Goal: Task Accomplishment & Management: Use online tool/utility

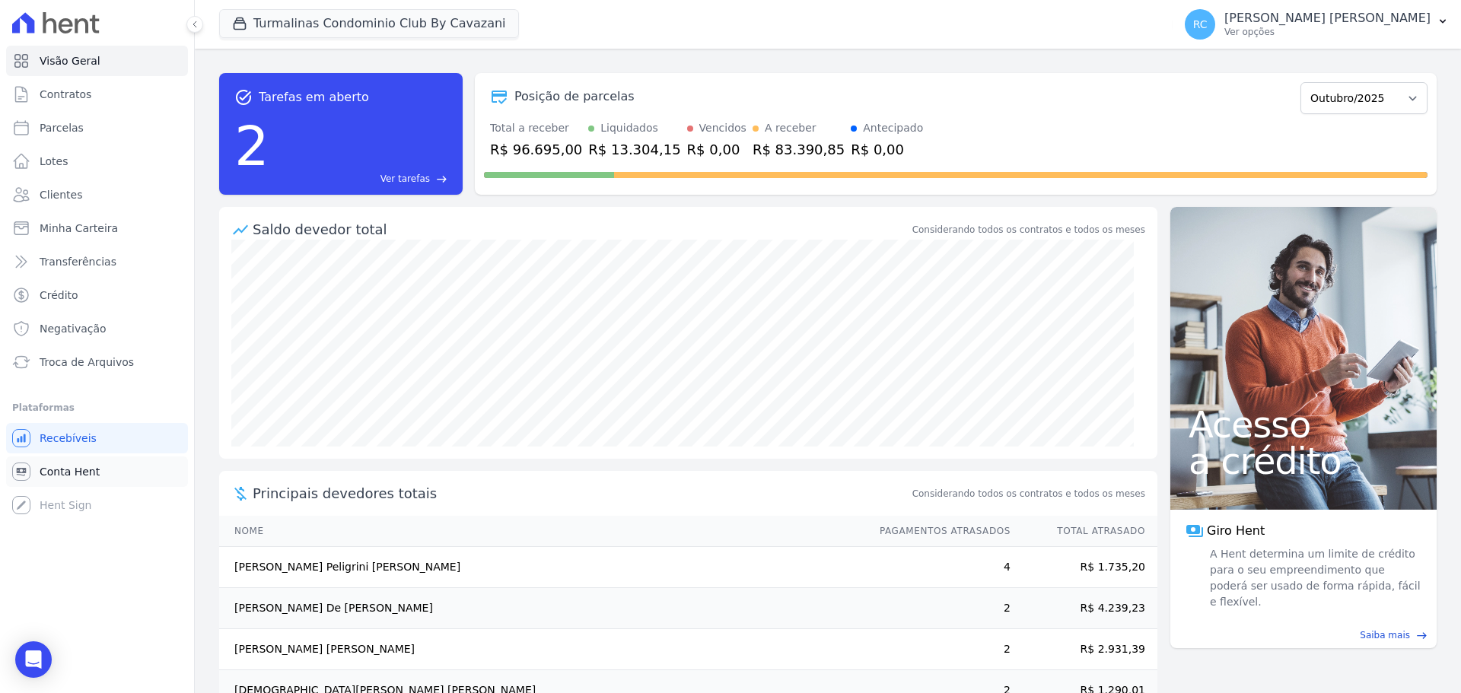
click at [80, 470] on span "Conta Hent" at bounding box center [70, 471] width 60 height 15
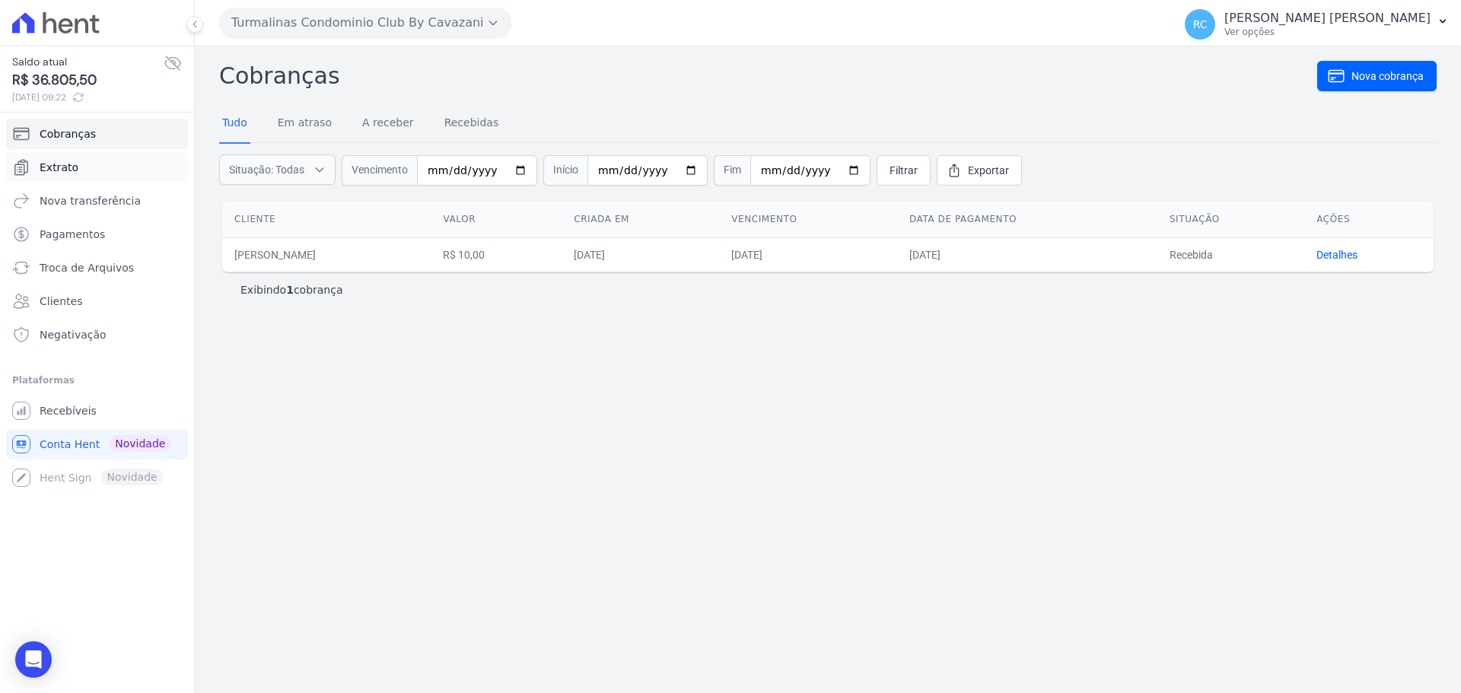
click at [72, 180] on link "Extrato" at bounding box center [97, 167] width 182 height 30
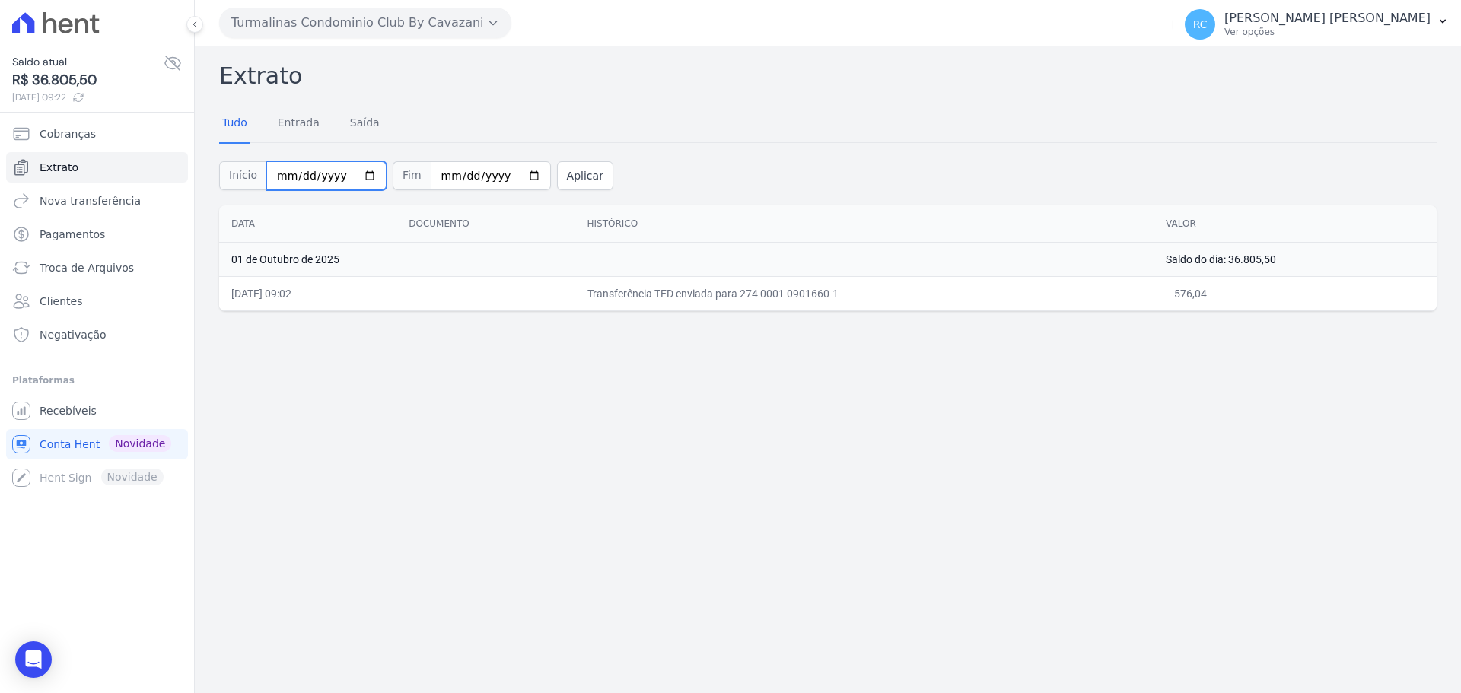
click at [360, 171] on input "2025-10-01" at bounding box center [326, 175] width 120 height 29
type input "[DATE]"
click at [511, 175] on input "2025-10-01" at bounding box center [491, 175] width 120 height 29
type input "[DATE]"
click at [572, 178] on button "Aplicar" at bounding box center [585, 175] width 56 height 29
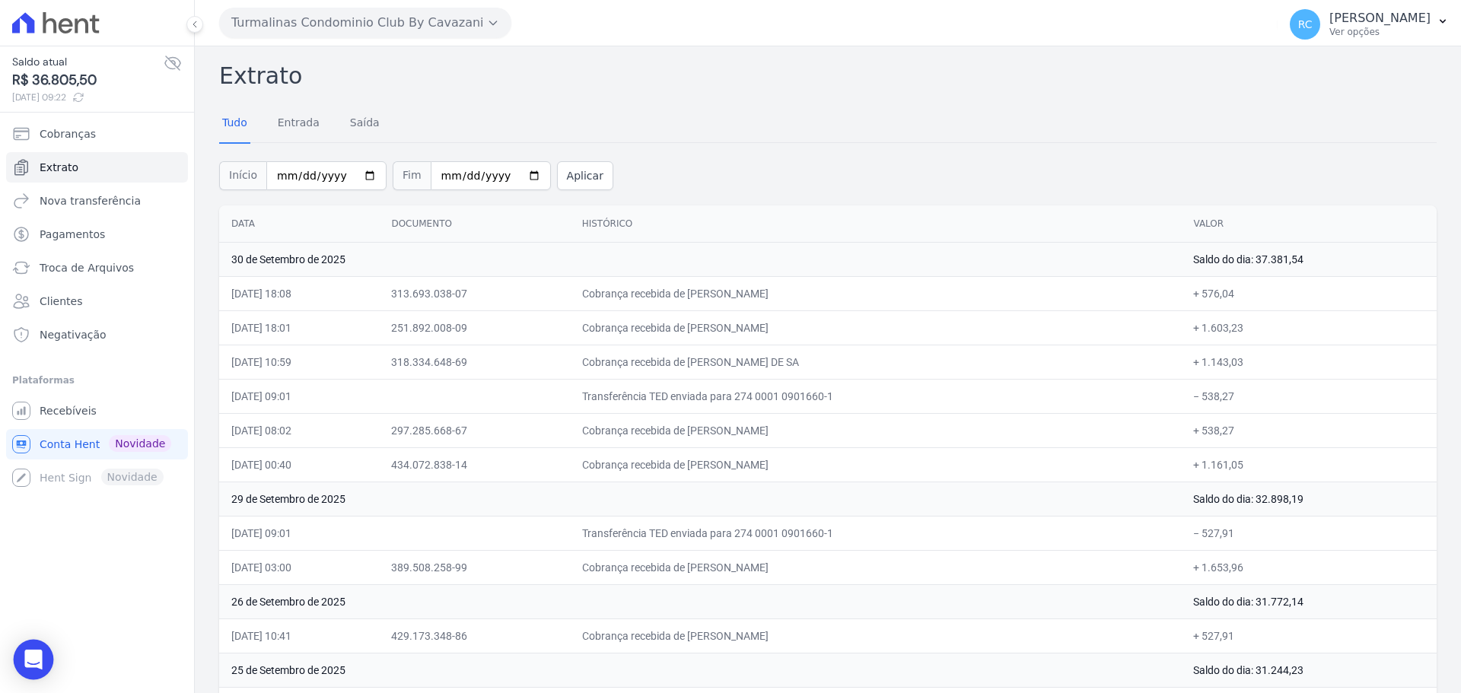
click at [42, 658] on div "Open Intercom Messenger" at bounding box center [34, 660] width 40 height 40
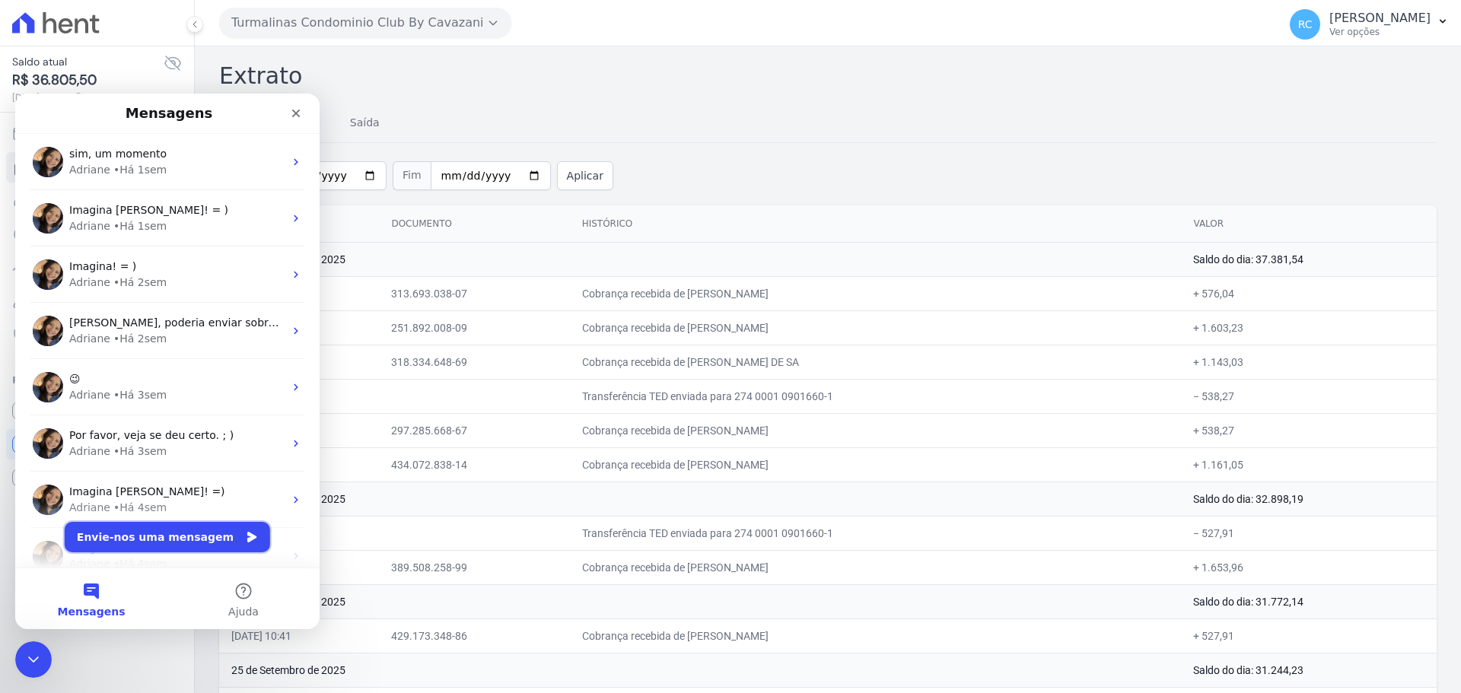
click at [186, 545] on button "Envie-nos uma mensagem" at bounding box center [167, 537] width 205 height 30
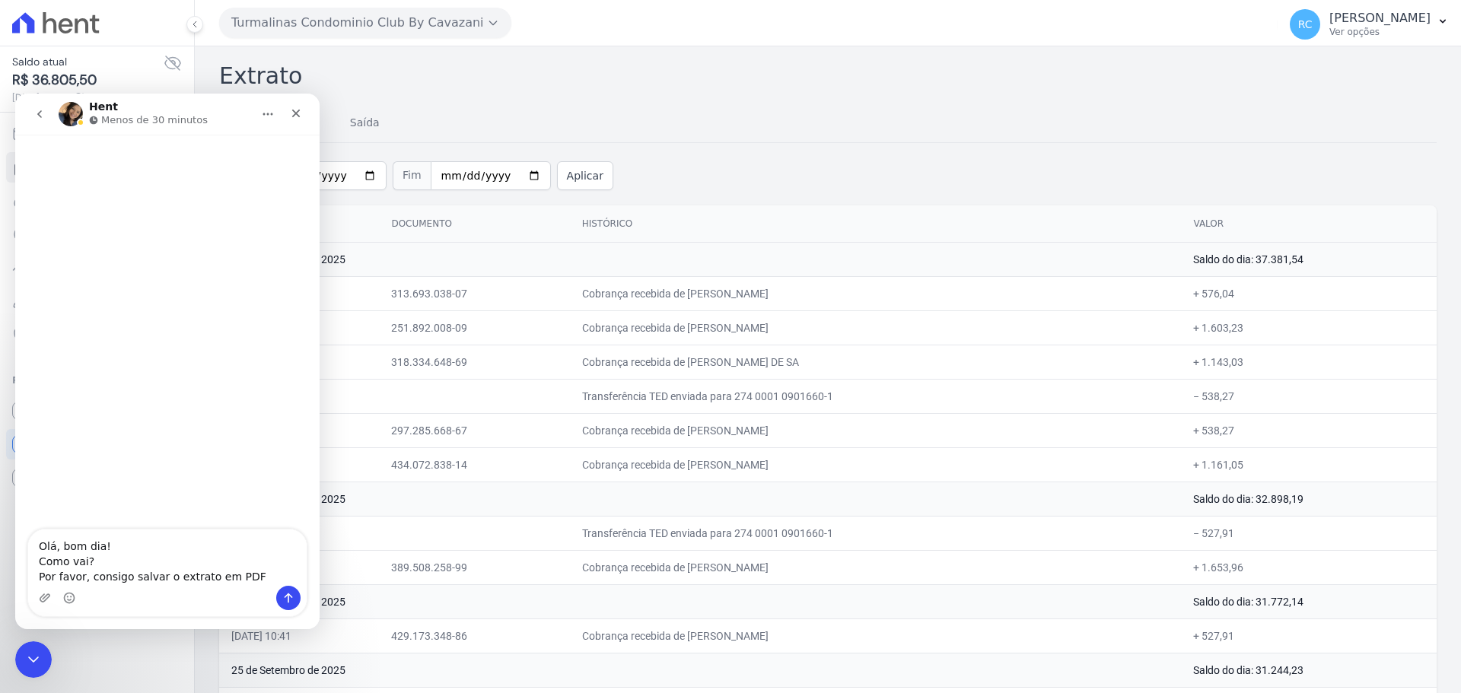
type textarea "Olá, bom dia! Como vai? Por favor, consigo salvar o extrato em PDF?"
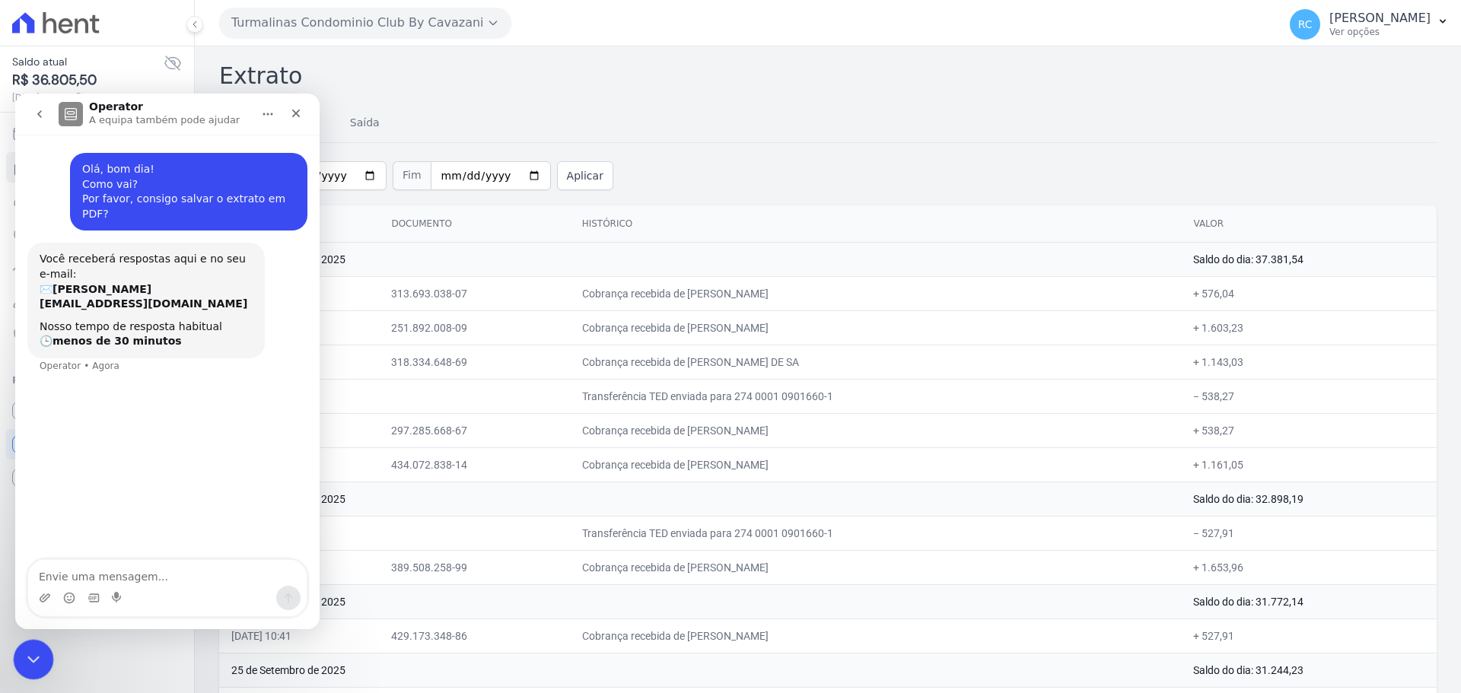
click at [34, 656] on icon "Fechar mensagem da Intercom" at bounding box center [31, 657] width 11 height 6
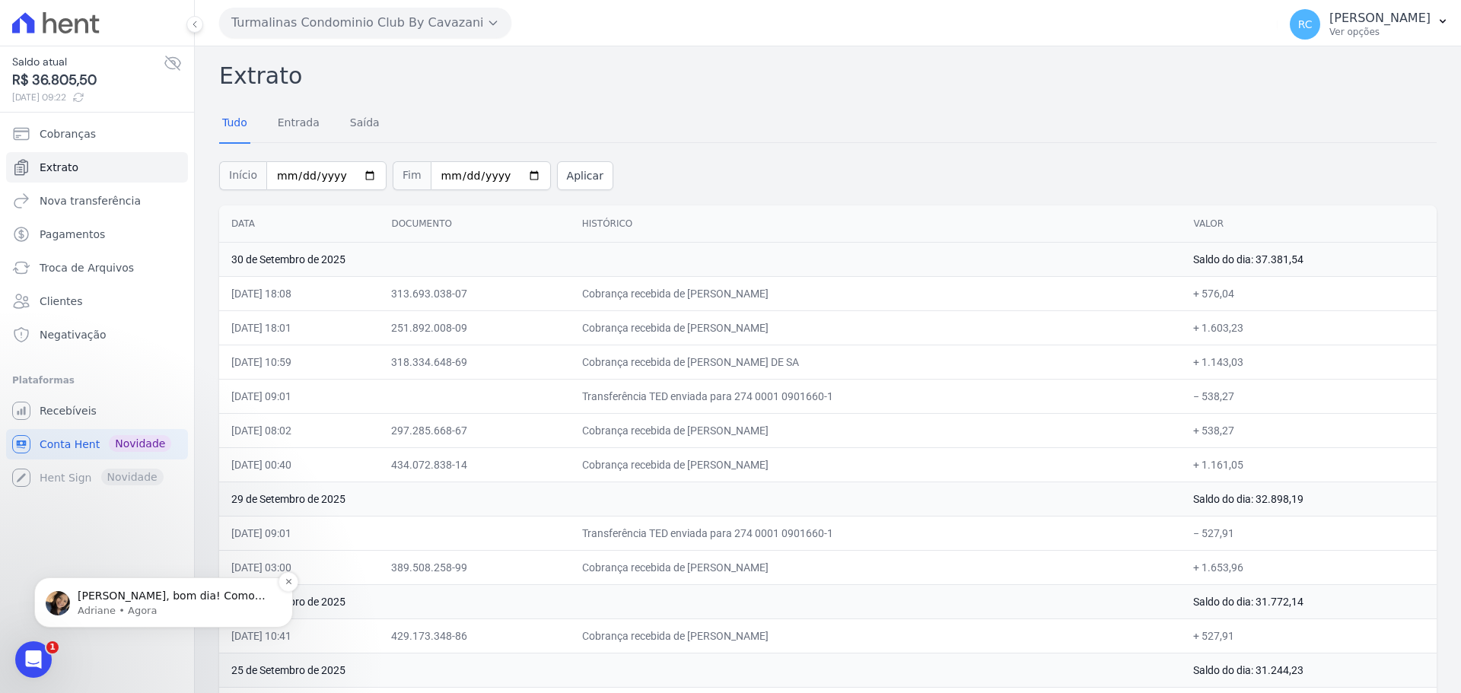
click at [167, 591] on span "[PERSON_NAME] [PERSON_NAME], bom dia! Como vai? [PERSON_NAME], extrato da conta…" at bounding box center [172, 626] width 188 height 73
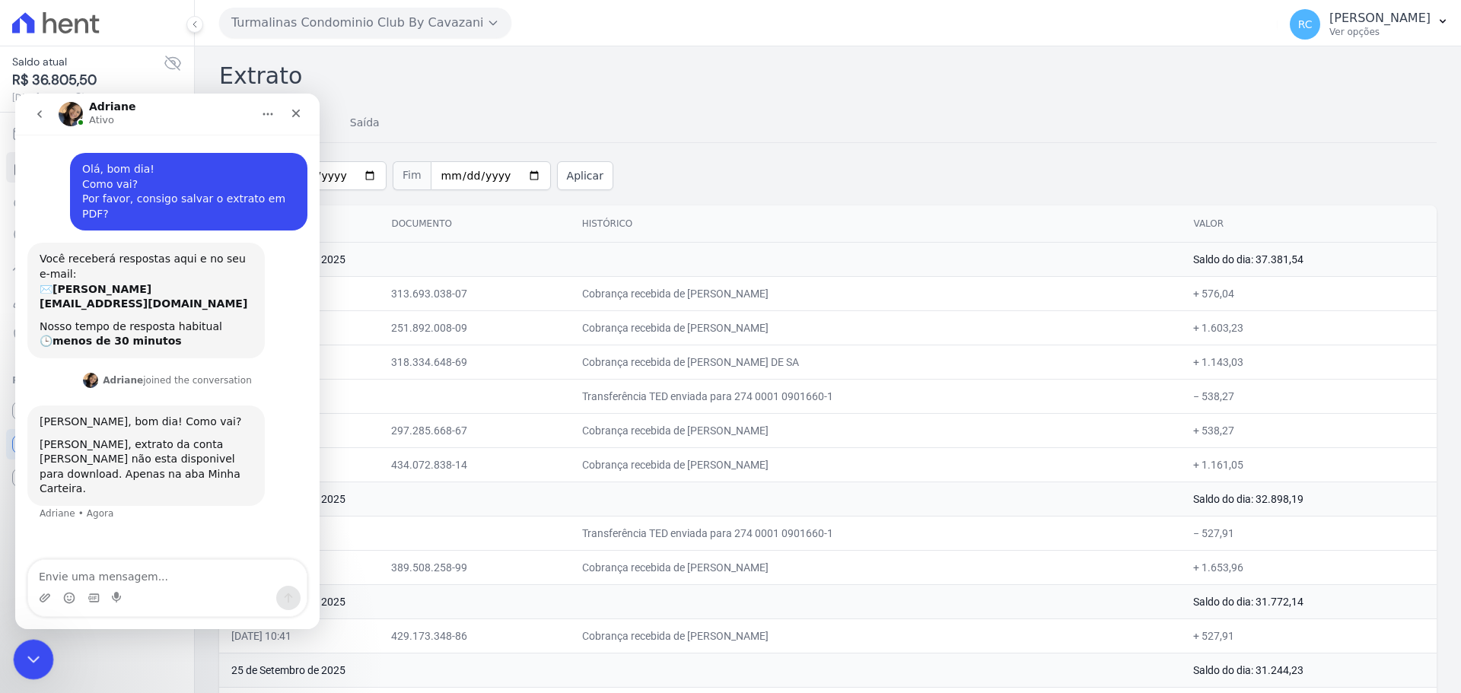
click at [20, 653] on div "Fechar mensagem da Intercom" at bounding box center [31, 657] width 37 height 37
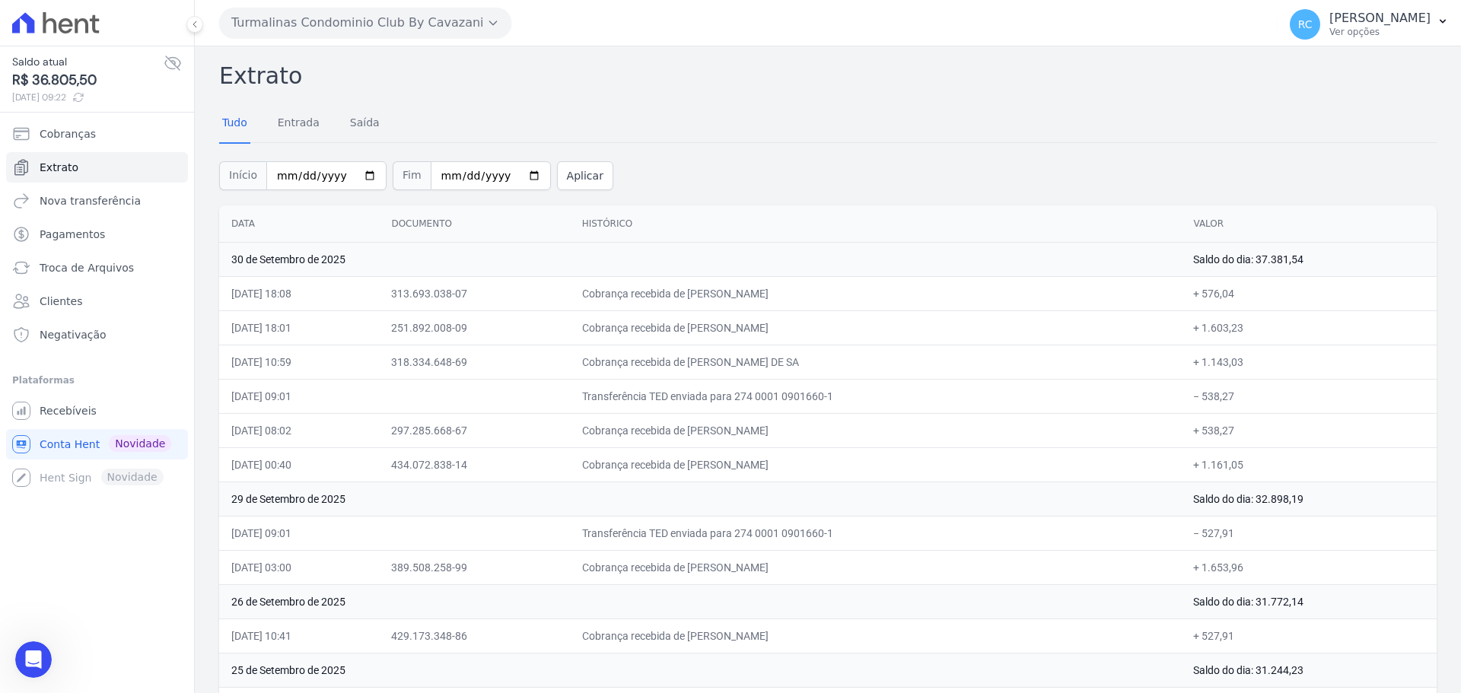
click at [683, 183] on div "Início 2025-09-01 Fim 2025-09-30 Aplicar" at bounding box center [827, 173] width 1217 height 63
drag, startPoint x: 262, startPoint y: 72, endPoint x: 253, endPoint y: 86, distance: 16.5
click at [253, 86] on h2 "Extrato" at bounding box center [827, 76] width 1217 height 34
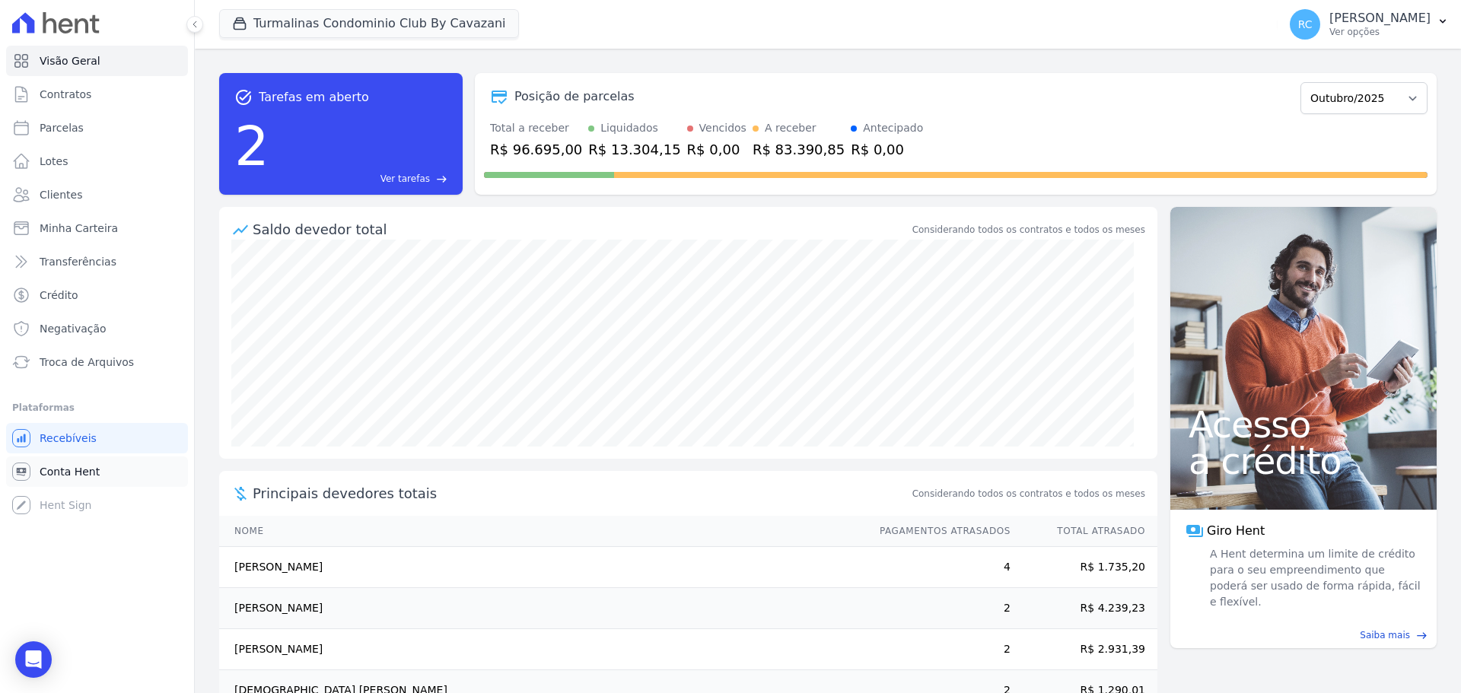
click at [97, 474] on link "Conta Hent" at bounding box center [97, 471] width 182 height 30
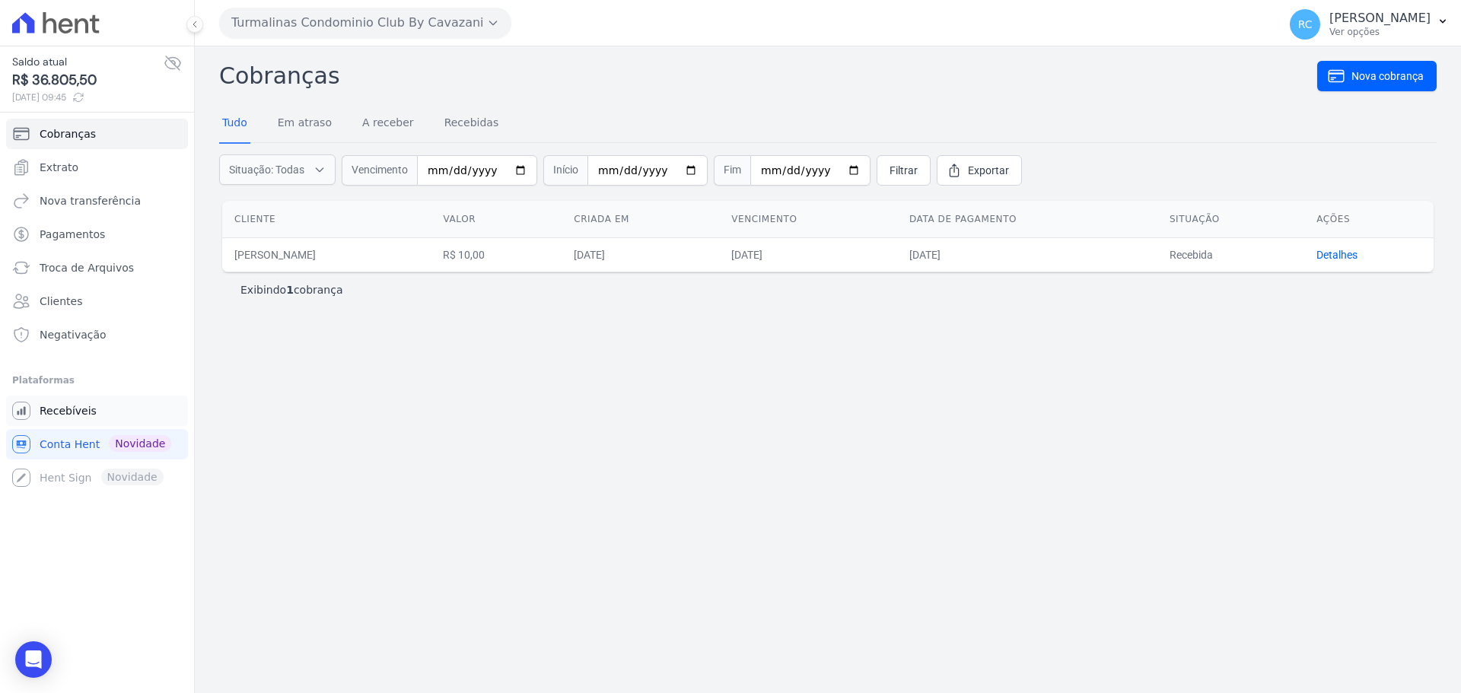
click at [91, 418] on link "Recebíveis" at bounding box center [97, 411] width 182 height 30
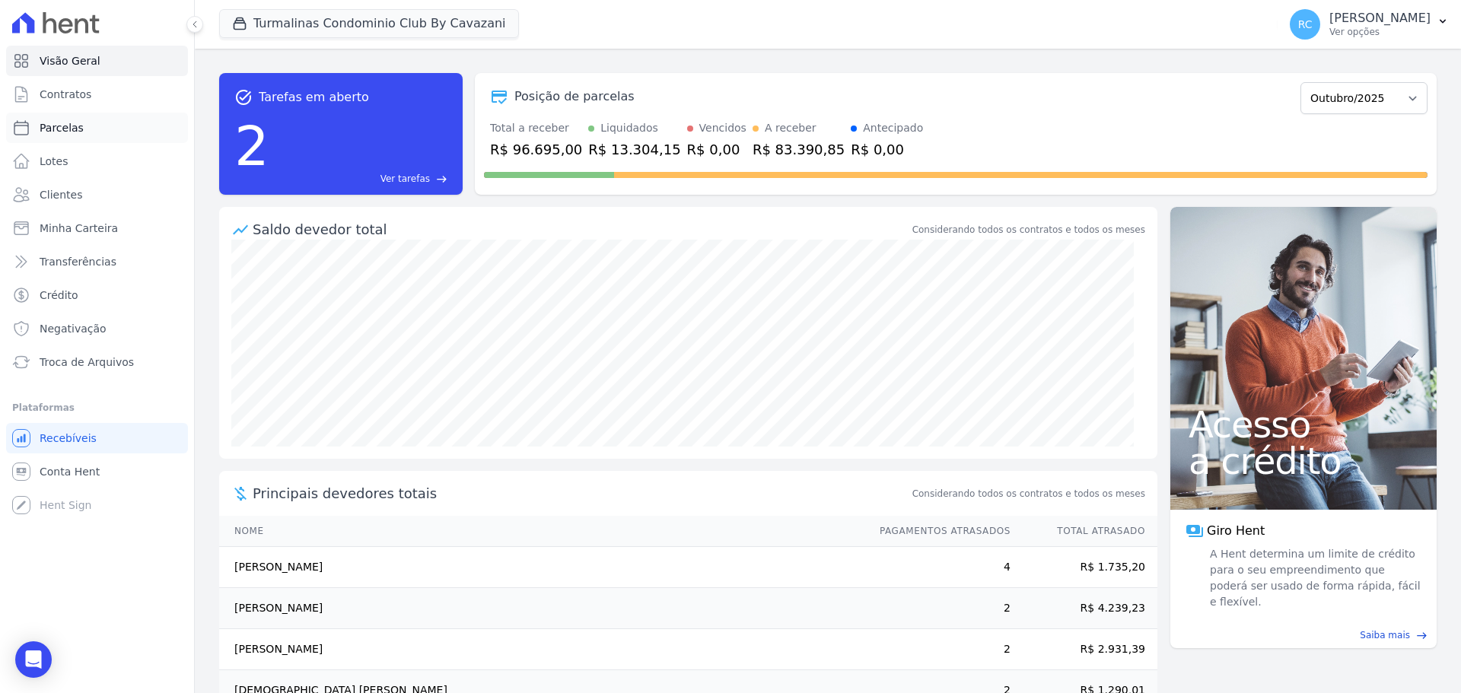
click at [94, 131] on link "Parcelas" at bounding box center [97, 128] width 182 height 30
select select
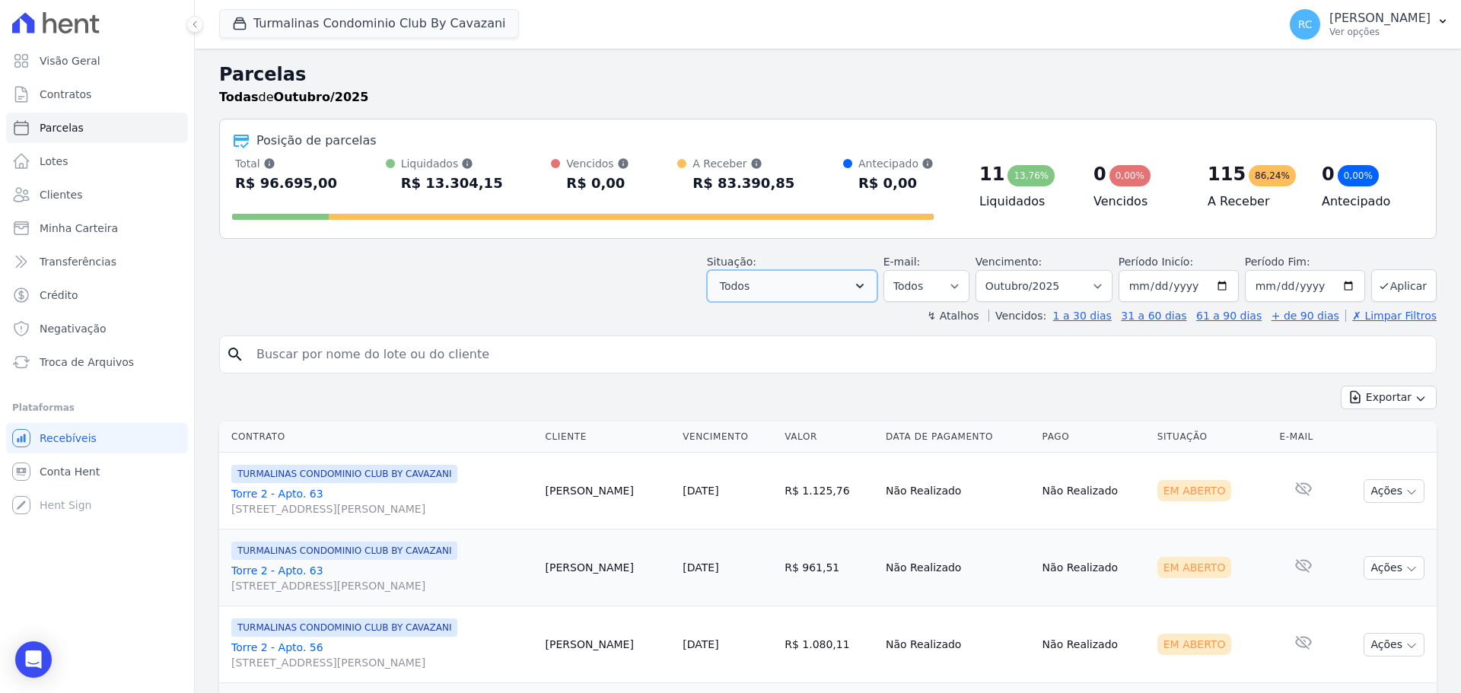
click at [833, 270] on button "Todos" at bounding box center [792, 286] width 170 height 32
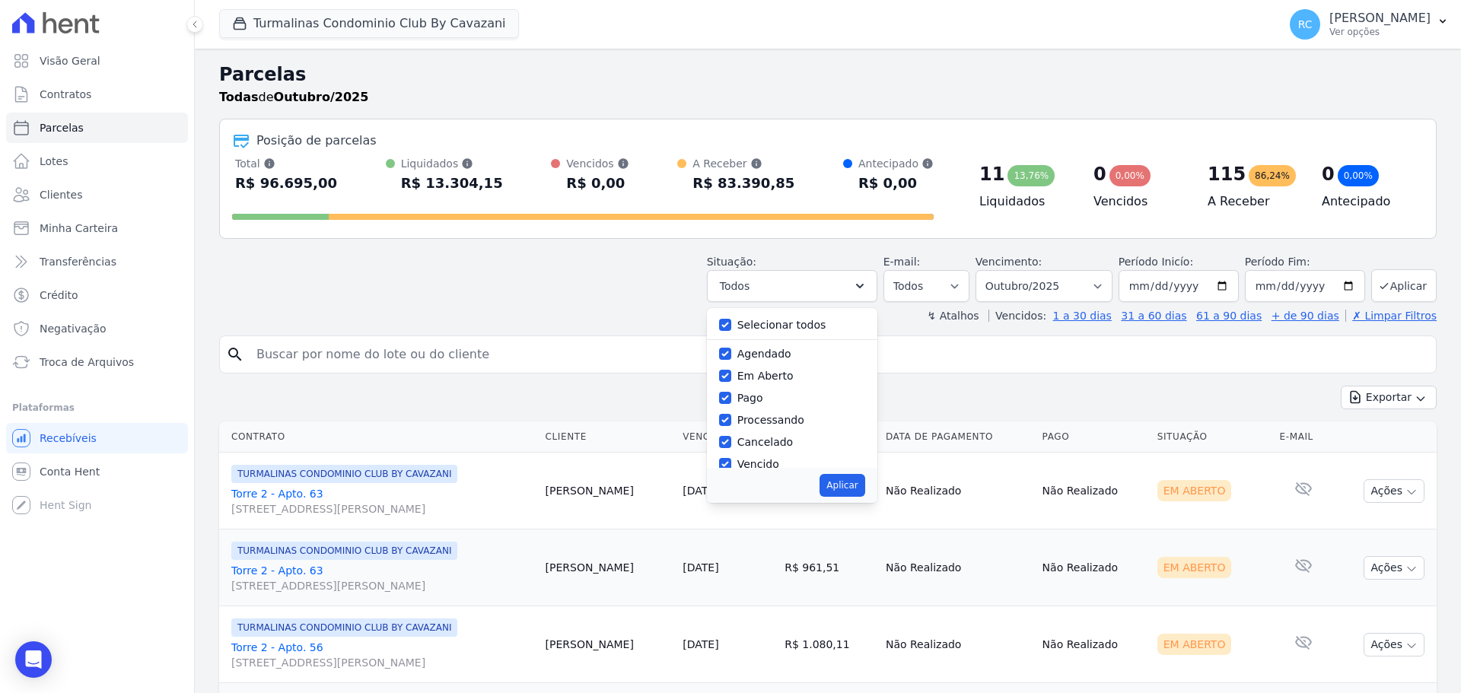
click at [784, 329] on label "Selecionar todos" at bounding box center [781, 325] width 89 height 12
click at [731, 329] on input "Selecionar todos" at bounding box center [725, 325] width 12 height 12
checkbox input "false"
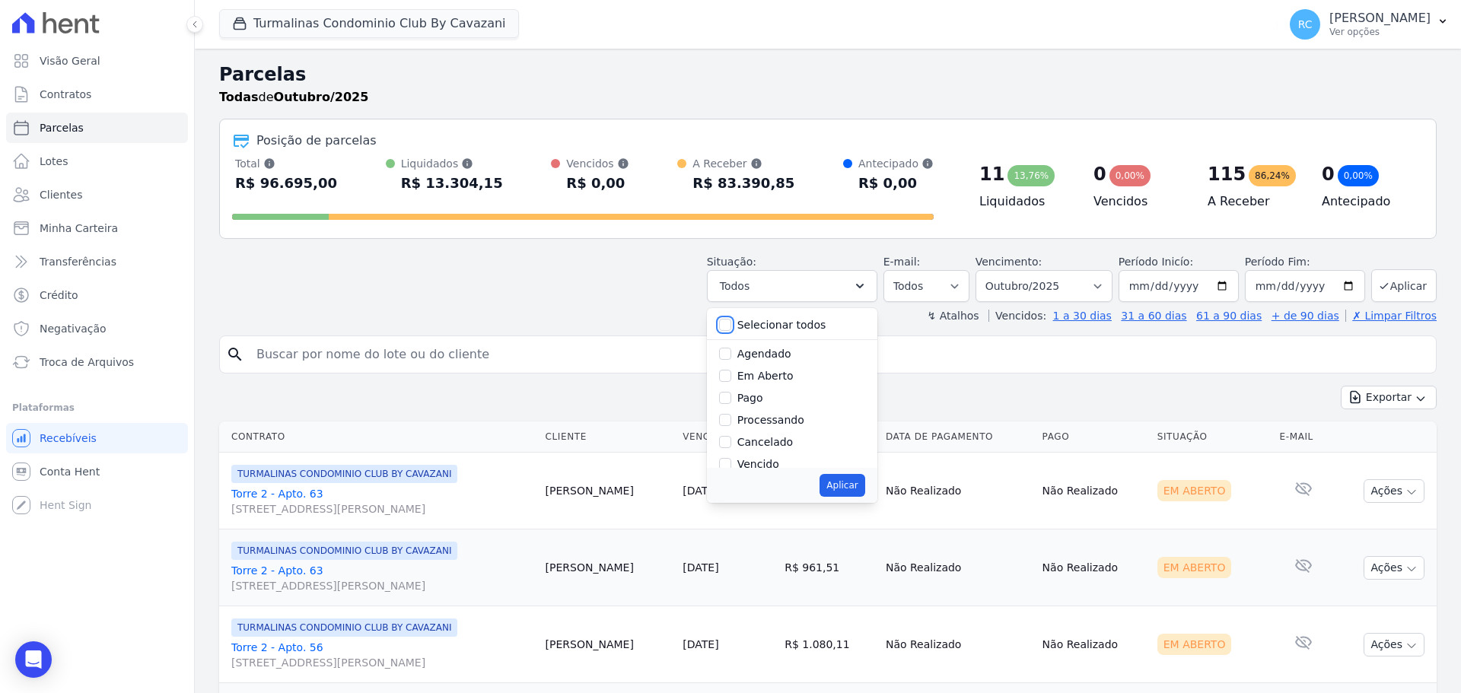
checkbox input "false"
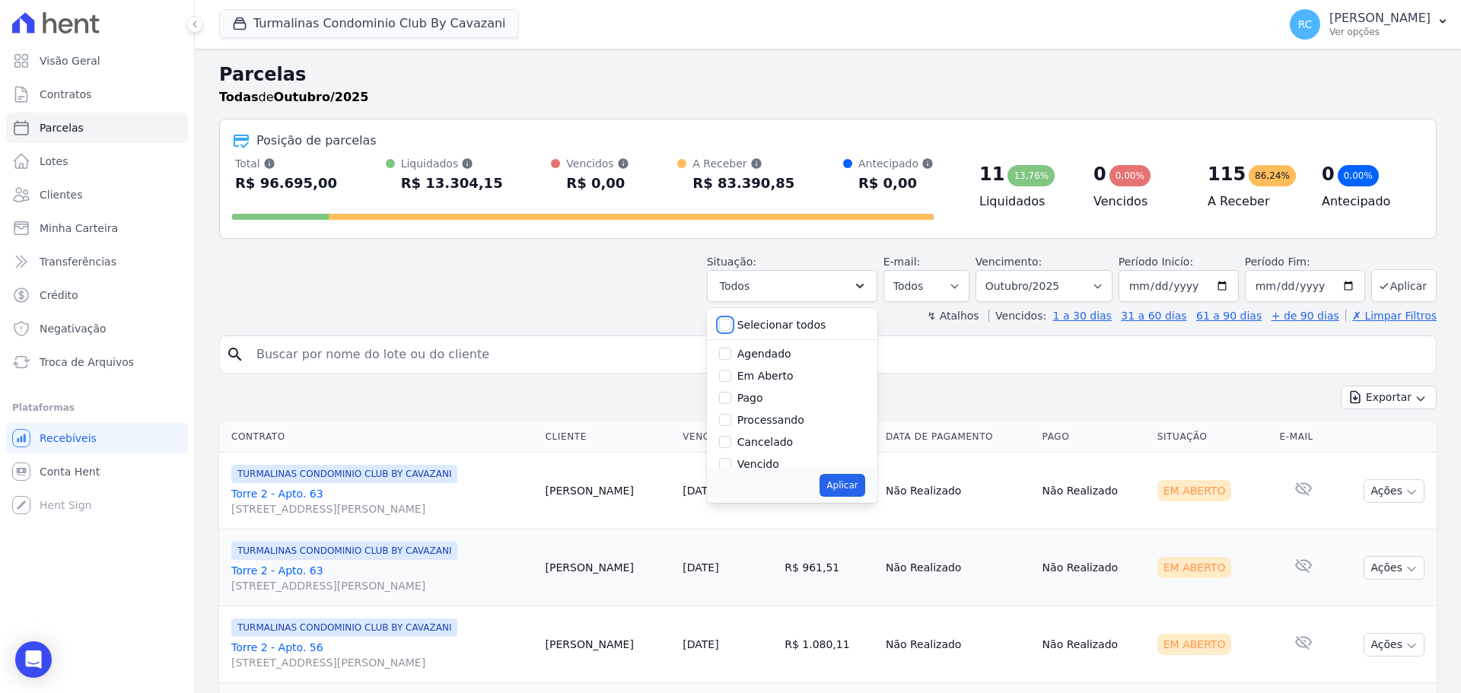
checkbox input "false"
click at [766, 466] on label "Vencido" at bounding box center [758, 464] width 42 height 12
click at [731, 466] on input "Vencido" at bounding box center [725, 464] width 12 height 12
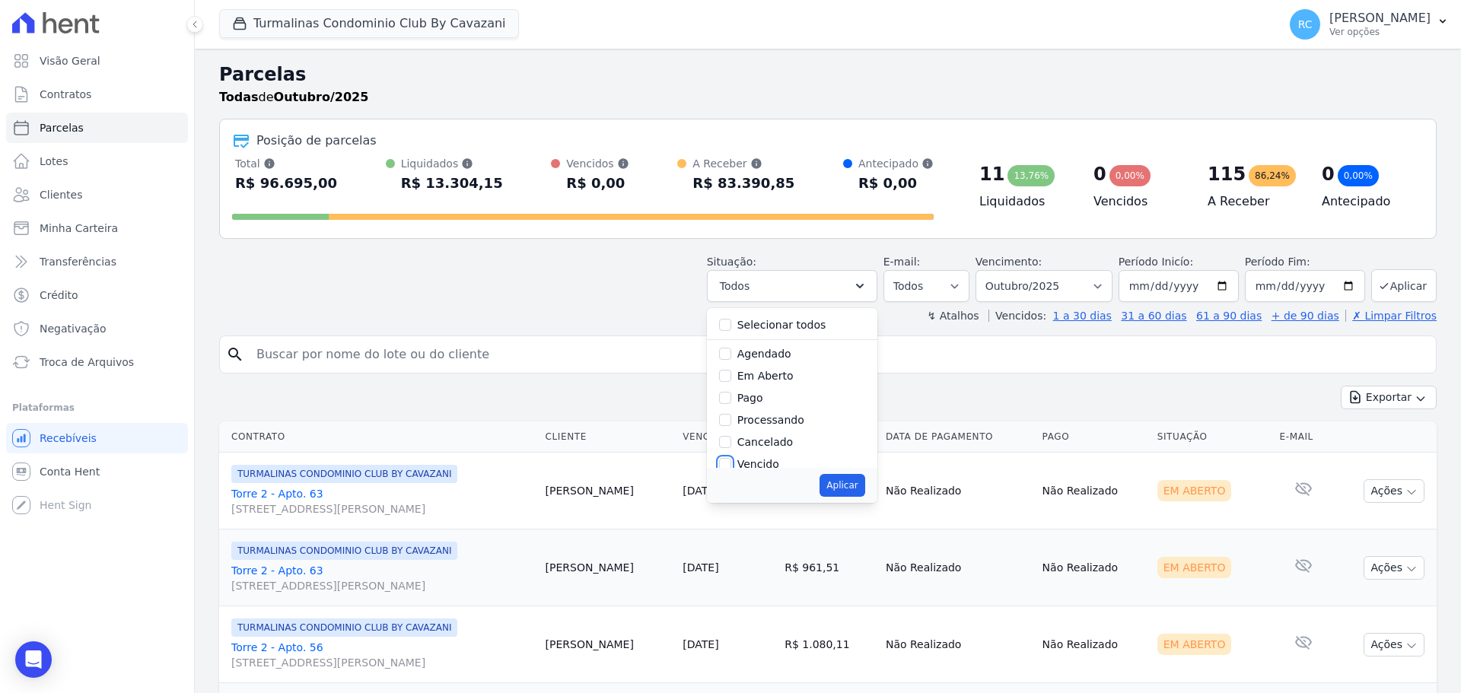
checkbox input "true"
click at [864, 484] on button "Aplicar" at bounding box center [841, 485] width 45 height 23
select select "overdue"
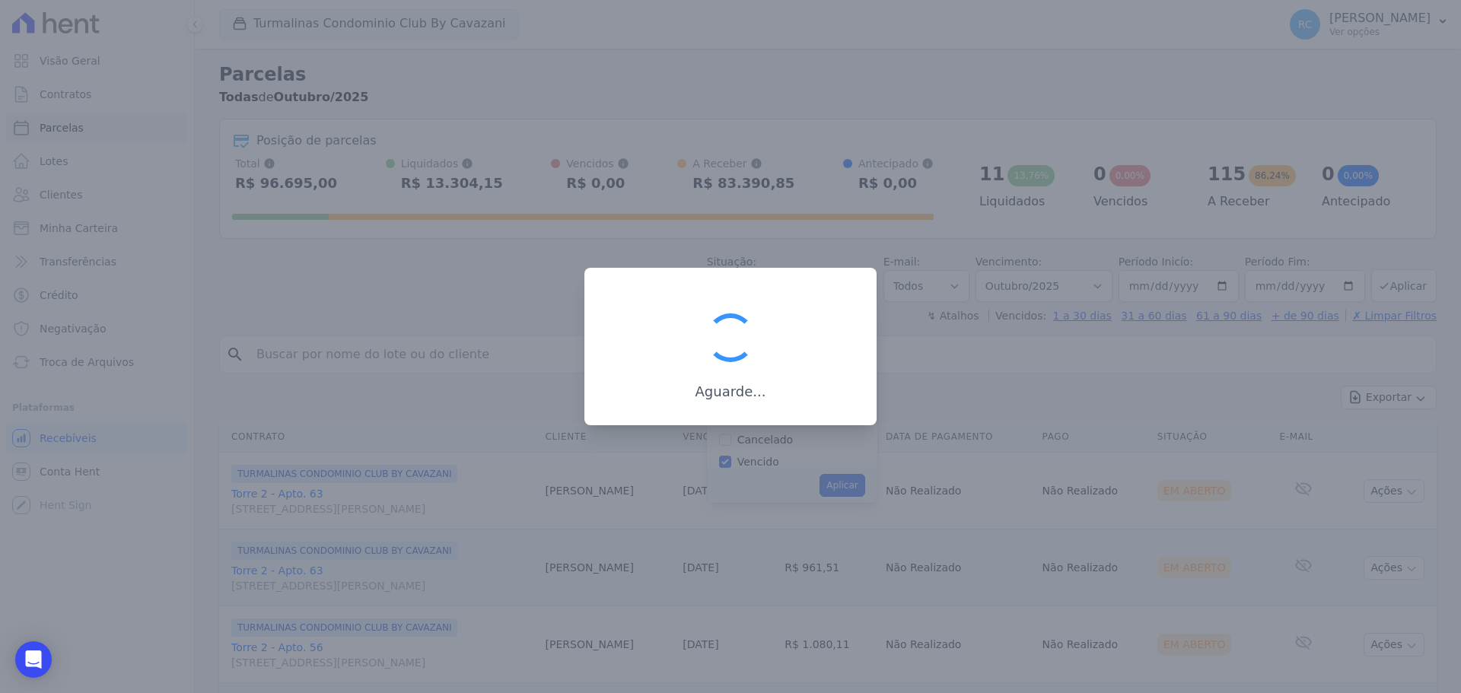
scroll to position [27, 0]
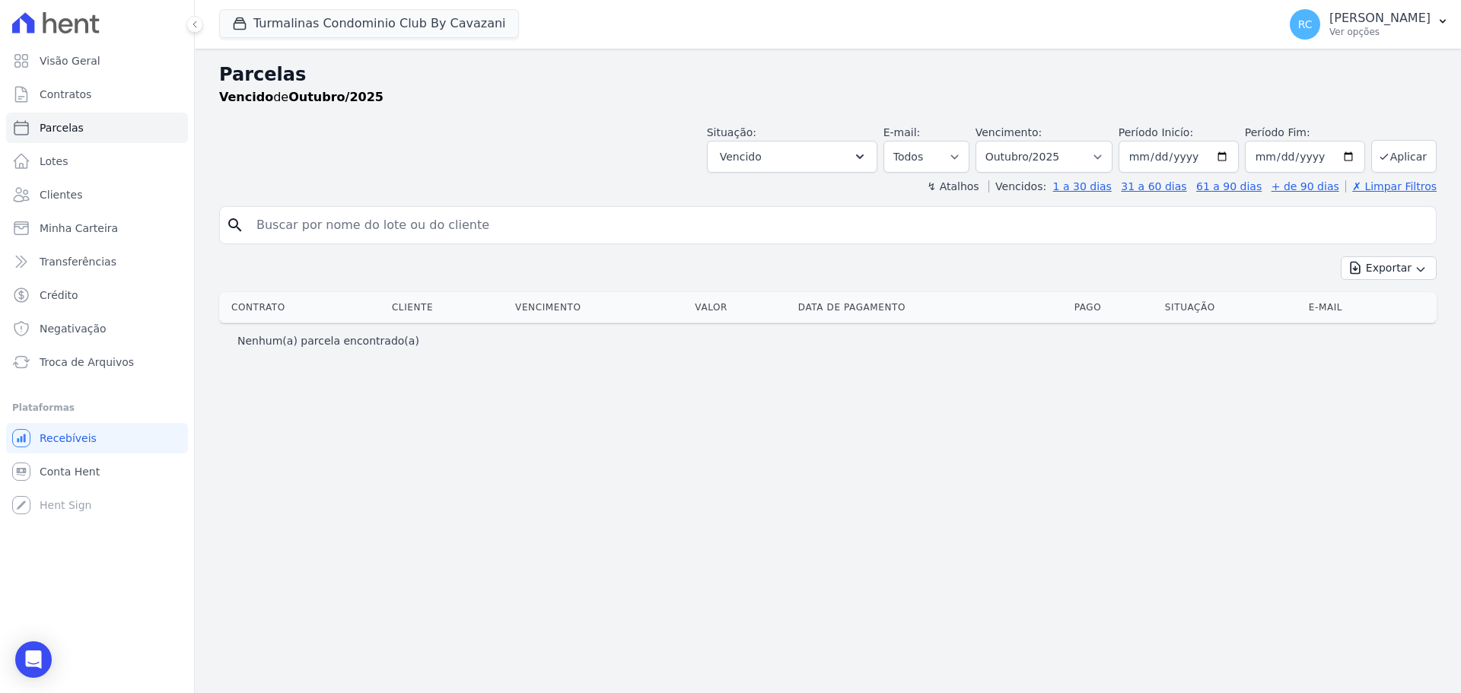
select select
click at [425, 30] on button "Turmalinas Condominio Club By Cavazani" at bounding box center [369, 23] width 300 height 29
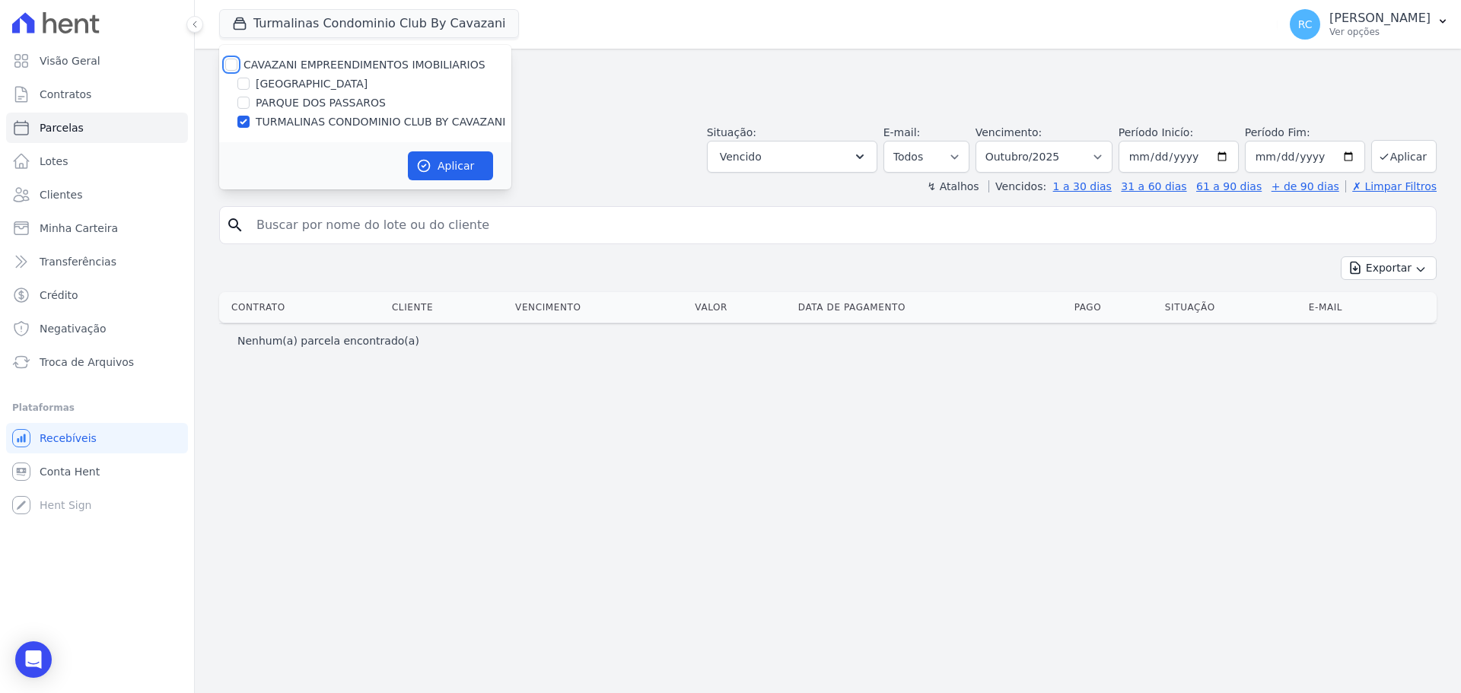
click at [230, 61] on input "CAVAZANI EMPREENDIMENTOS IMOBILIARIOS" at bounding box center [231, 65] width 12 height 12
checkbox input "true"
click at [427, 173] on button "Aplicar" at bounding box center [450, 165] width 85 height 29
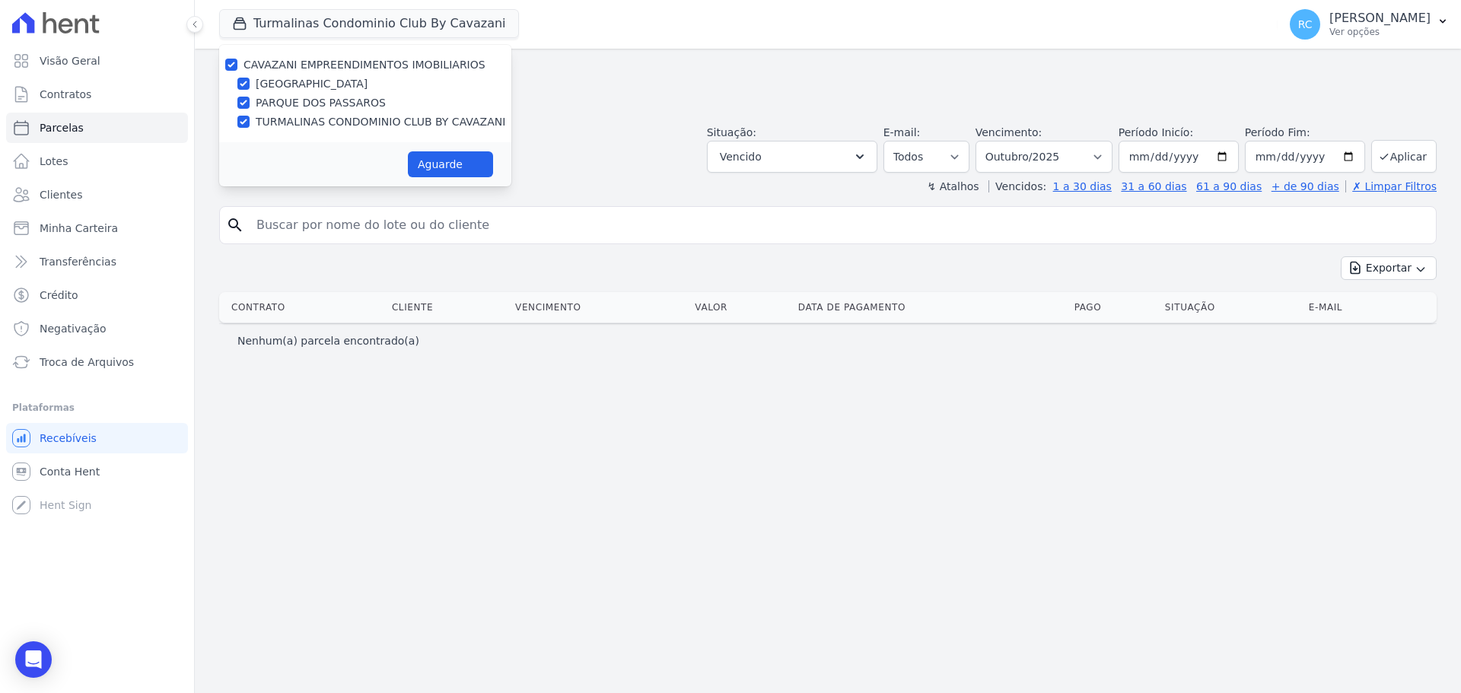
select select
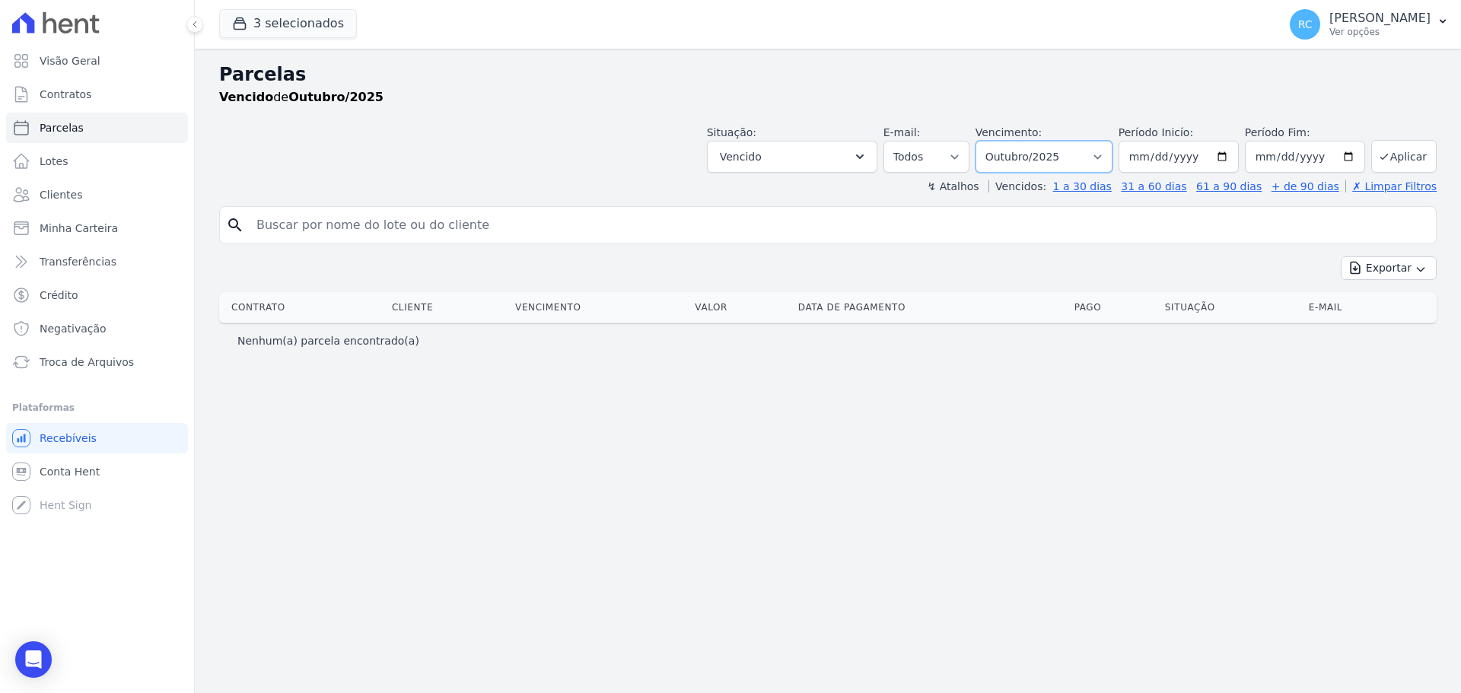
click at [1076, 157] on select "Filtrar por período ──────── Todos os meses Dezembro/2021 Janeiro/2022 Fevereir…" at bounding box center [1043, 157] width 137 height 32
select select "all"
click at [997, 141] on select "Filtrar por período ──────── Todos os meses Dezembro/2021 Janeiro/2022 Fevereir…" at bounding box center [1043, 157] width 137 height 32
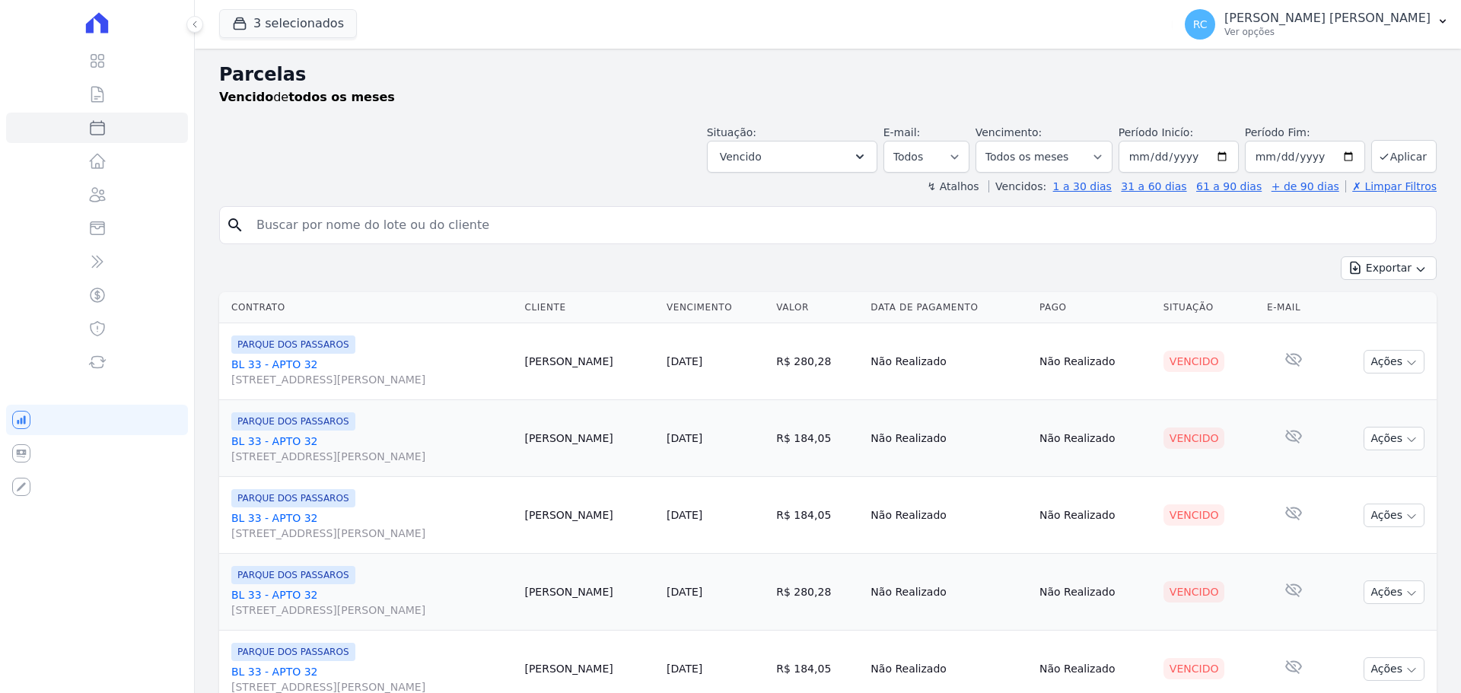
select select
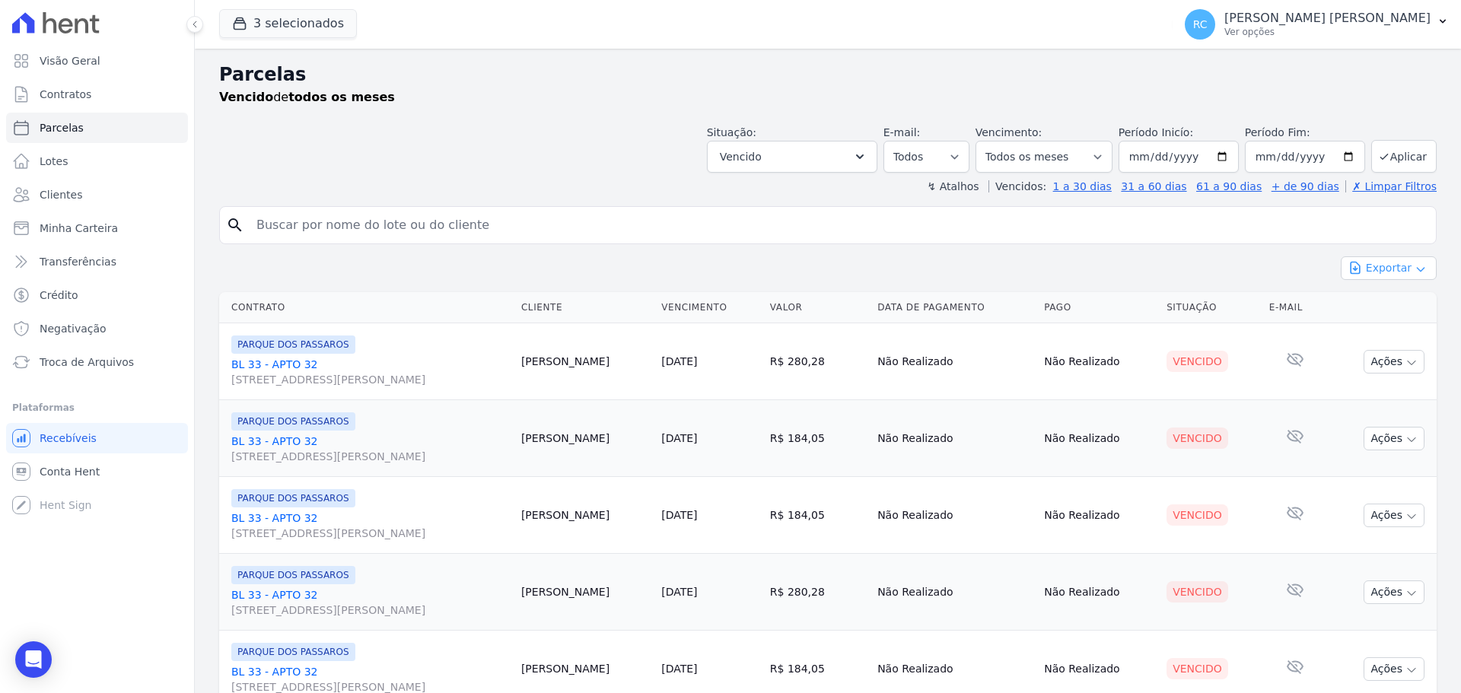
click at [1353, 272] on icon "button" at bounding box center [1354, 267] width 15 height 15
click at [1379, 329] on span "Exportar CSV" at bounding box center [1387, 330] width 81 height 15
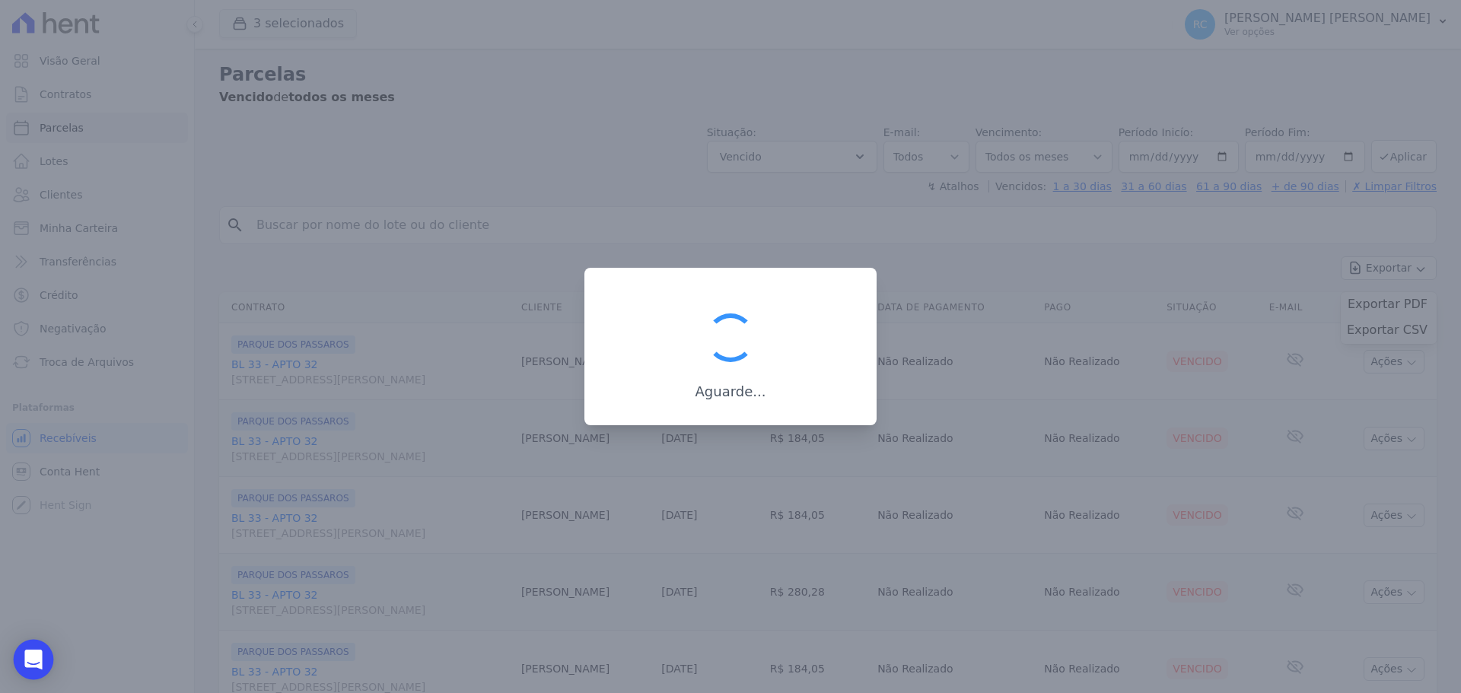
click at [31, 655] on icon "Open Intercom Messenger" at bounding box center [32, 660] width 17 height 20
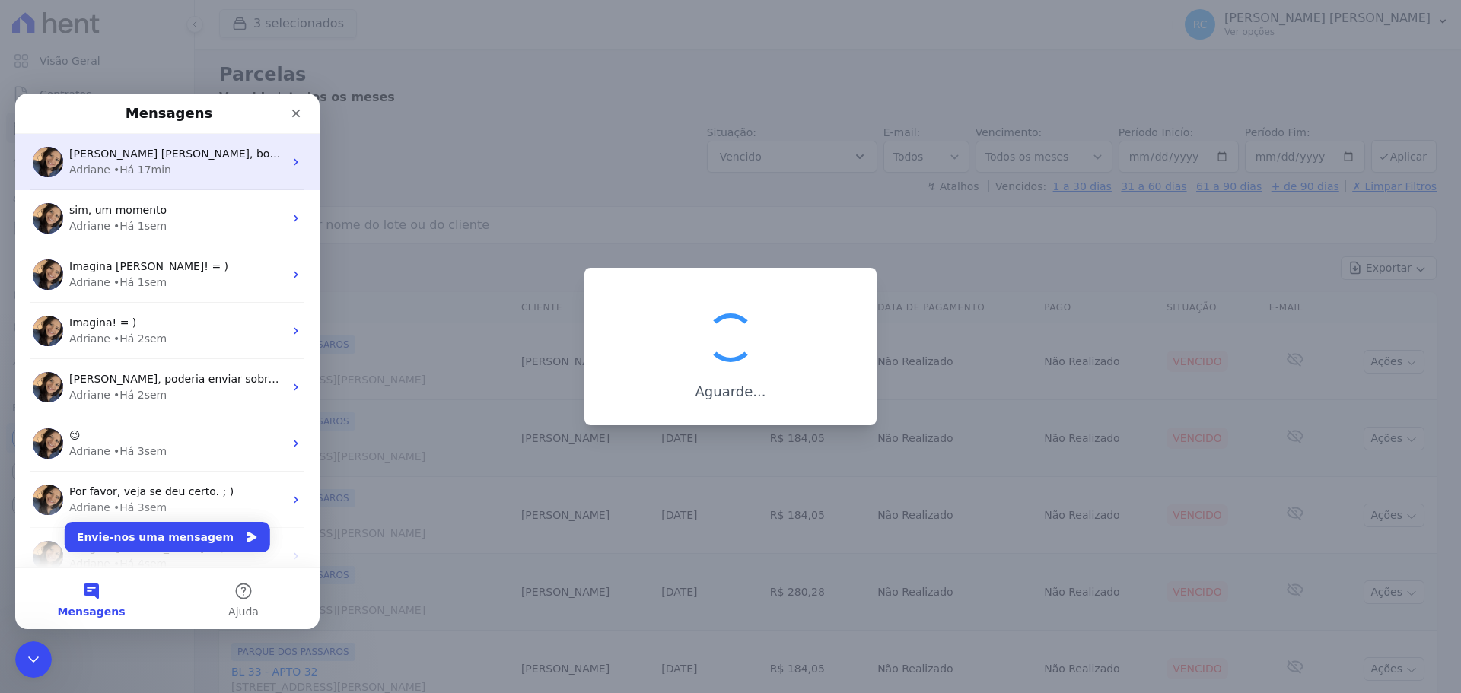
click at [177, 150] on span "[PERSON_NAME] [PERSON_NAME], bom dia! Como vai? [PERSON_NAME], extrato da conta…" at bounding box center [535, 154] width 933 height 12
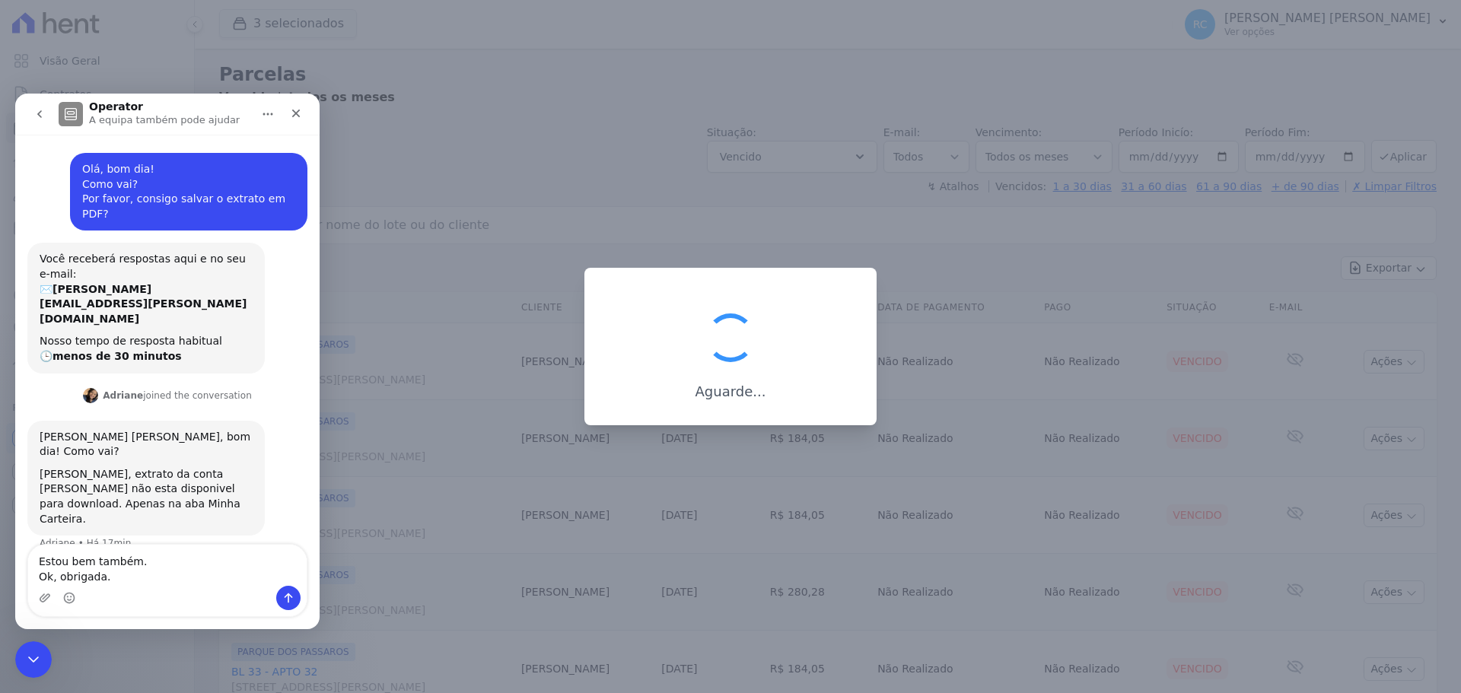
type textarea "Estou bem também. Ok, obrigada."
drag, startPoint x: 25, startPoint y: 657, endPoint x: 40, endPoint y: 653, distance: 14.8
click at [25, 656] on icon "Fechar mensagem da Intercom" at bounding box center [31, 657] width 18 height 18
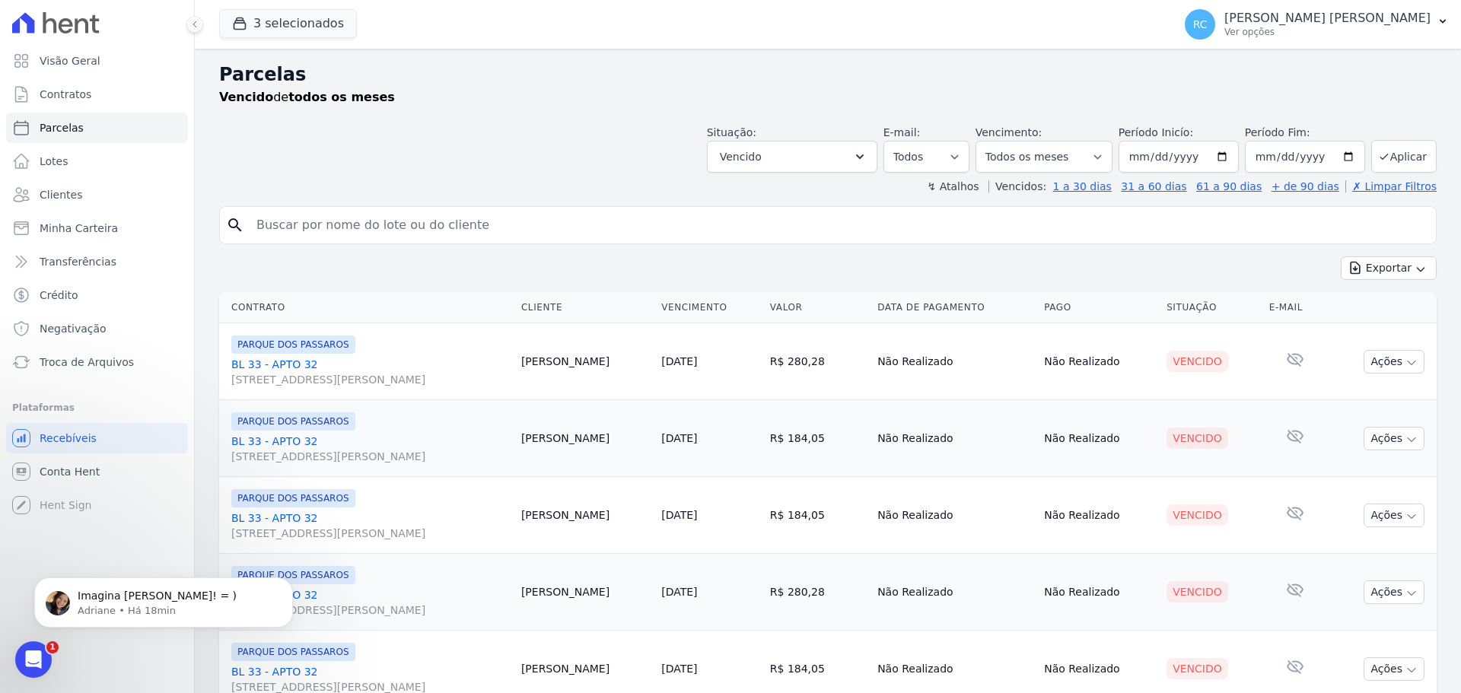
click at [485, 226] on input "search" at bounding box center [838, 225] width 1182 height 30
paste input "AGRIMALDO [PERSON_NAME] [PERSON_NAME]"
type input "AGRIMALDO [PERSON_NAME] [PERSON_NAME]"
select select
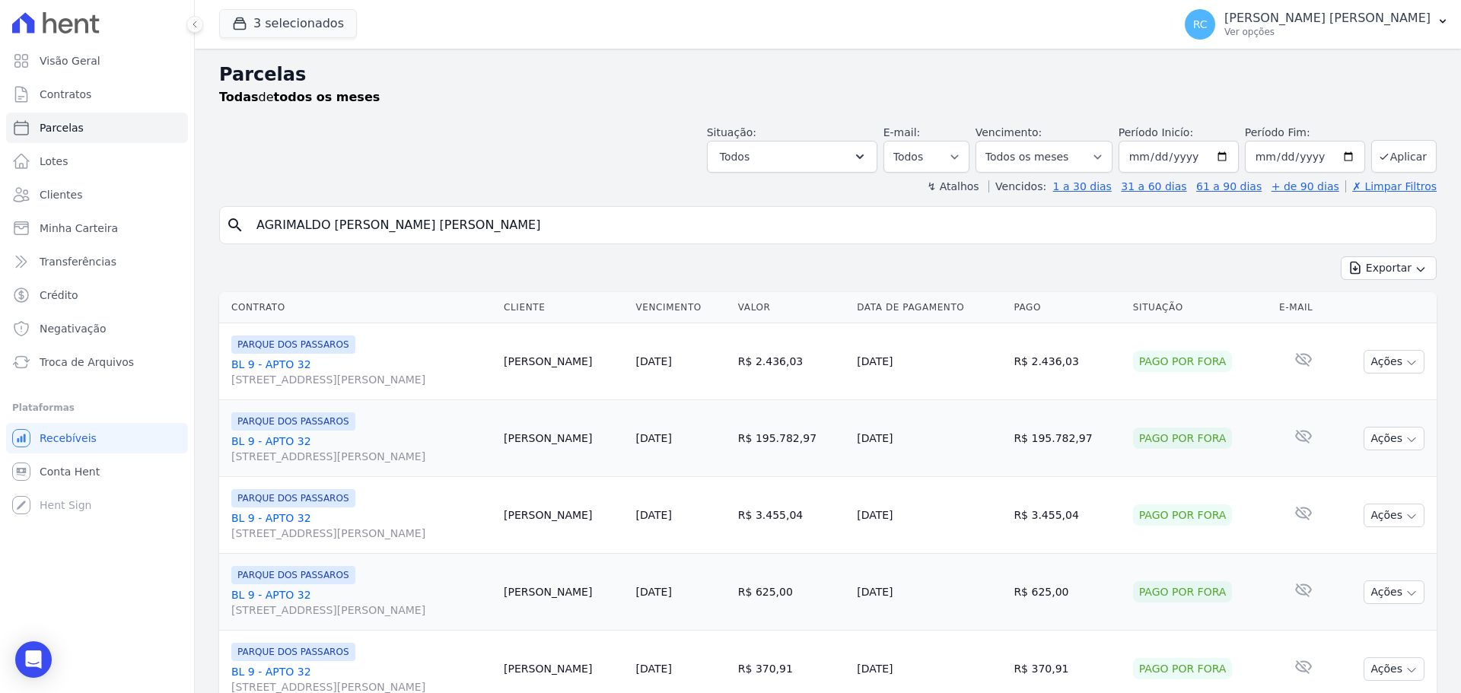
click at [0, 202] on div "Visão Geral Contratos [GEOGRAPHIC_DATA] Lotes Clientes Minha Carteira Transferê…" at bounding box center [730, 346] width 1461 height 693
paste input "lvaro [PERSON_NAME] [PERSON_NAME] [PERSON_NAME]"
type input "[PERSON_NAME] [PERSON_NAME]"
select select
drag, startPoint x: 223, startPoint y: 230, endPoint x: 0, endPoint y: 207, distance: 224.1
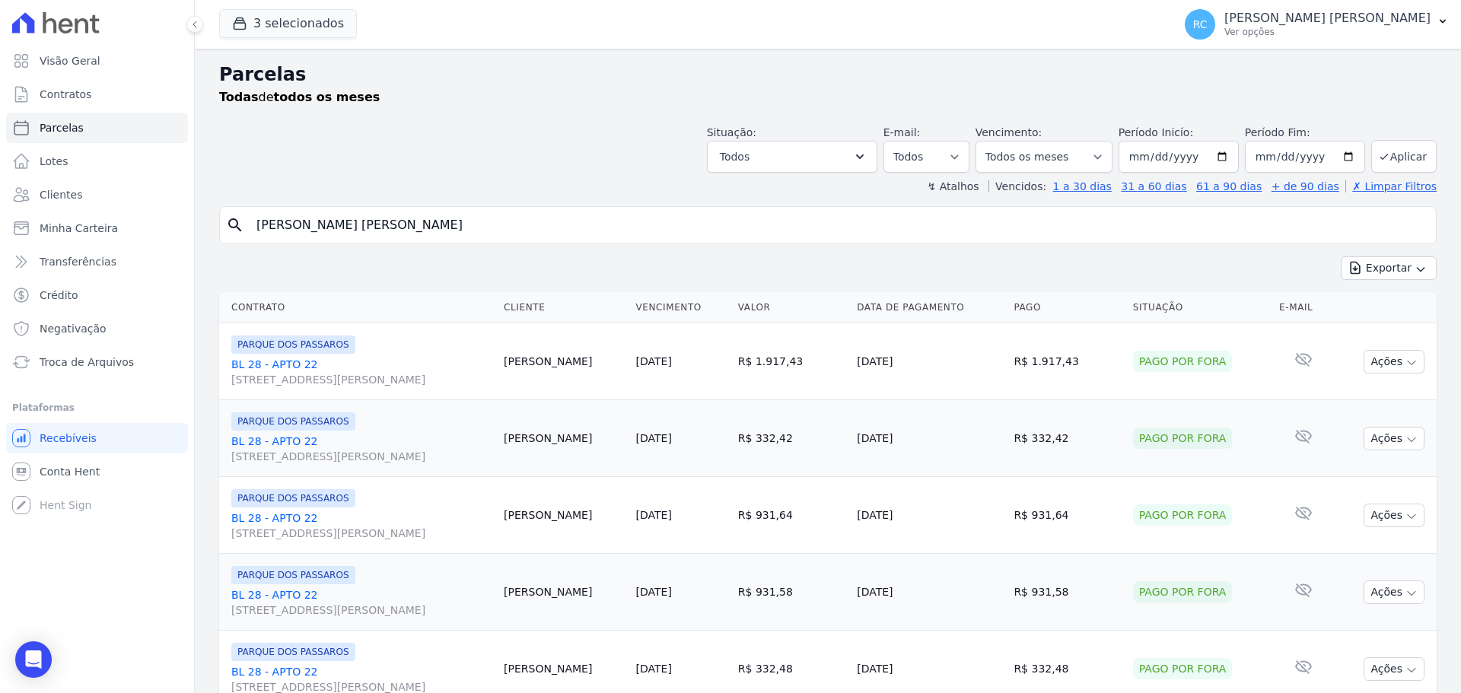
click at [0, 207] on div "Visão Geral Contratos [GEOGRAPHIC_DATA] Lotes Clientes Minha Carteira Transferê…" at bounding box center [730, 346] width 1461 height 693
paste input "NDERSON [PERSON_NAME] [PERSON_NAME]"
type input "[PERSON_NAME] [PERSON_NAME] [PERSON_NAME]"
select select
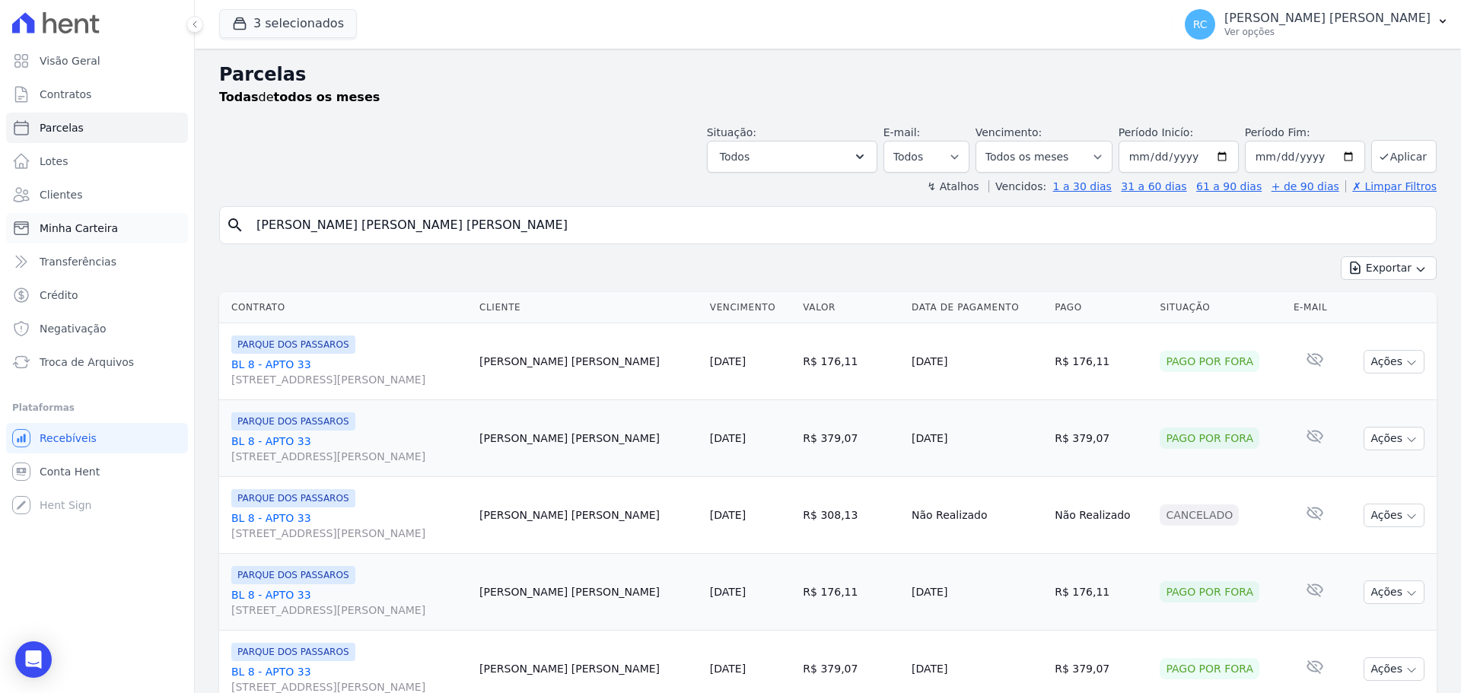
drag, startPoint x: 492, startPoint y: 224, endPoint x: 117, endPoint y: 236, distance: 375.3
click at [117, 236] on div "Visão Geral Contratos [GEOGRAPHIC_DATA] Lotes Clientes Minha Carteira Transferê…" at bounding box center [730, 346] width 1461 height 693
paste input "RIANE [PERSON_NAME] DOS [PERSON_NAME]"
type input "ARIANE [PERSON_NAME] DOS [PERSON_NAME]"
select select
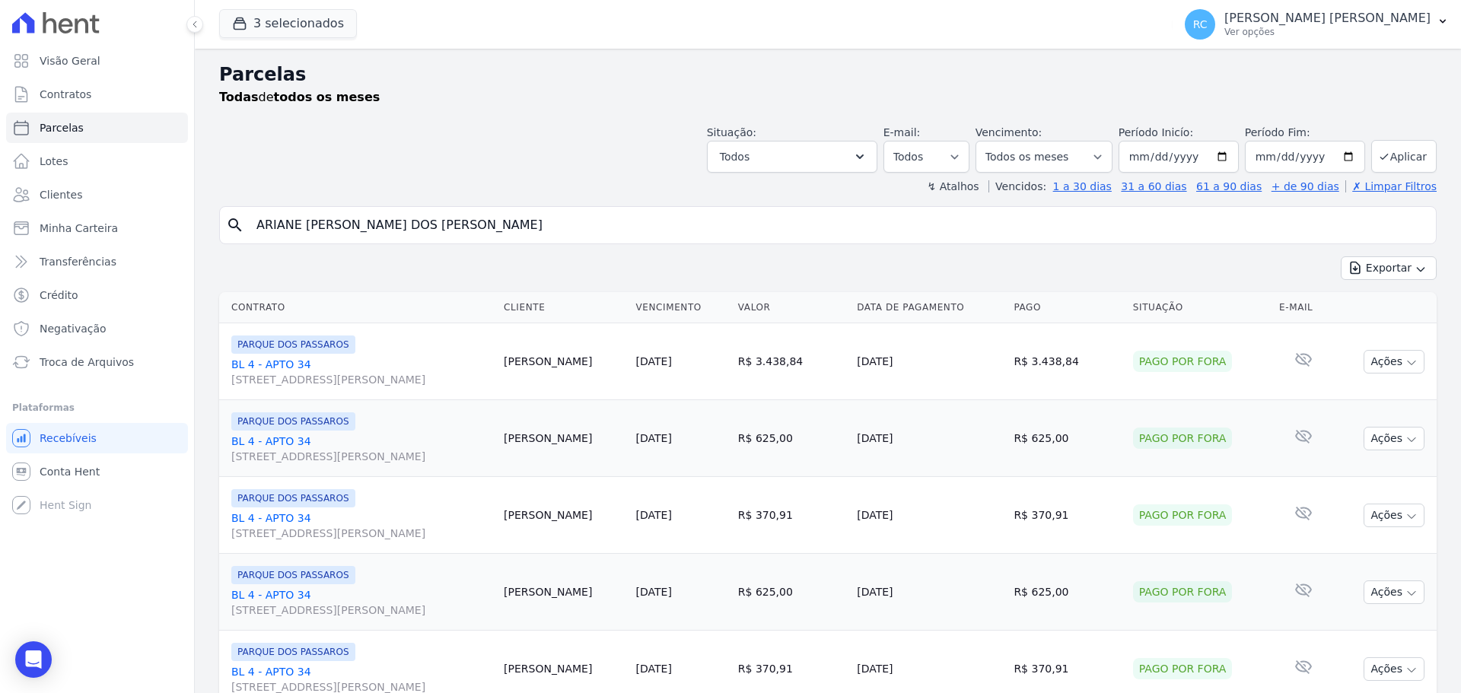
drag, startPoint x: 485, startPoint y: 221, endPoint x: 2, endPoint y: 227, distance: 483.1
click at [2, 227] on div "Visão Geral Contratos [GEOGRAPHIC_DATA] Lotes Clientes Minha Carteira Transferê…" at bounding box center [730, 346] width 1461 height 693
paste input "[PERSON_NAME] dos [PERSON_NAME]"
type input "[PERSON_NAME] dos [PERSON_NAME]"
select select
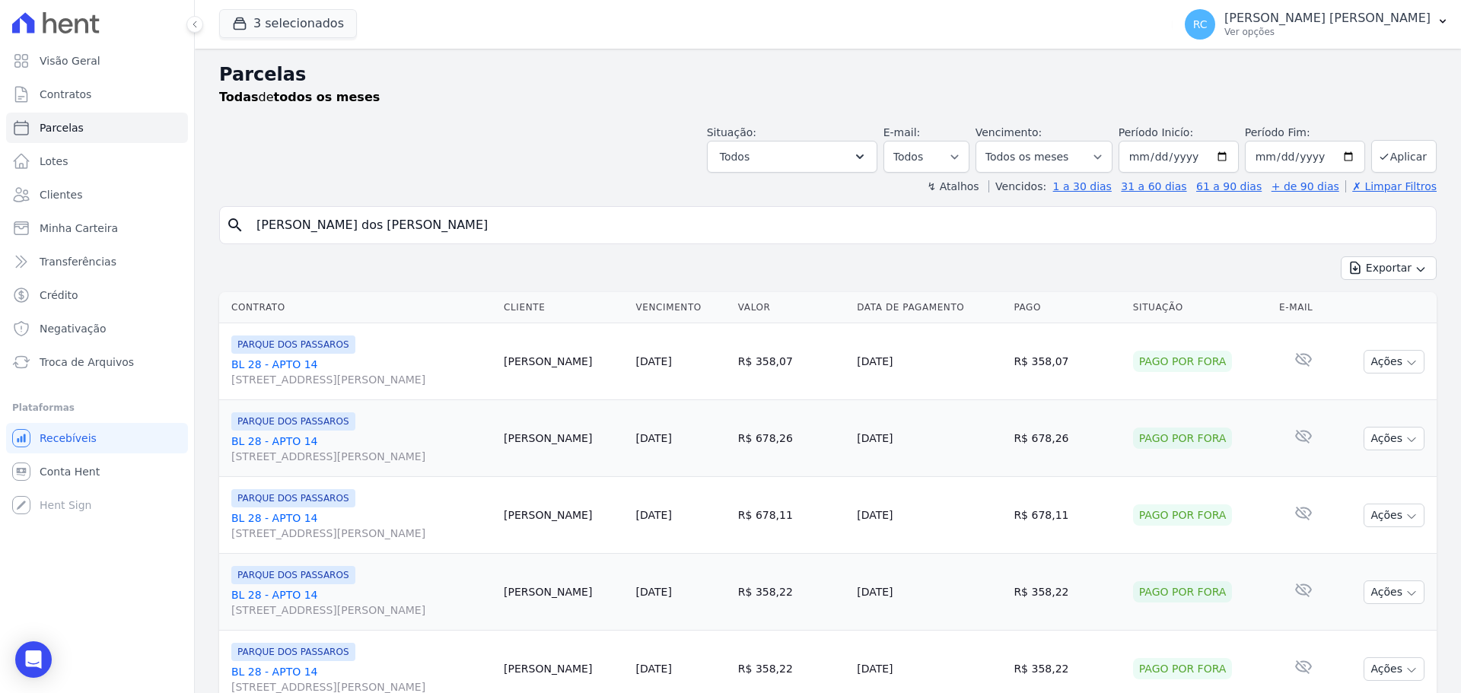
drag, startPoint x: 444, startPoint y: 210, endPoint x: 2, endPoint y: 231, distance: 443.3
click at [2, 231] on div "Visão Geral Contratos [GEOGRAPHIC_DATA] Lotes Clientes Minha Carteira Transferê…" at bounding box center [730, 346] width 1461 height 693
paste input "[PERSON_NAME] [PERSON_NAME]"
type input "[PERSON_NAME] [PERSON_NAME]"
select select
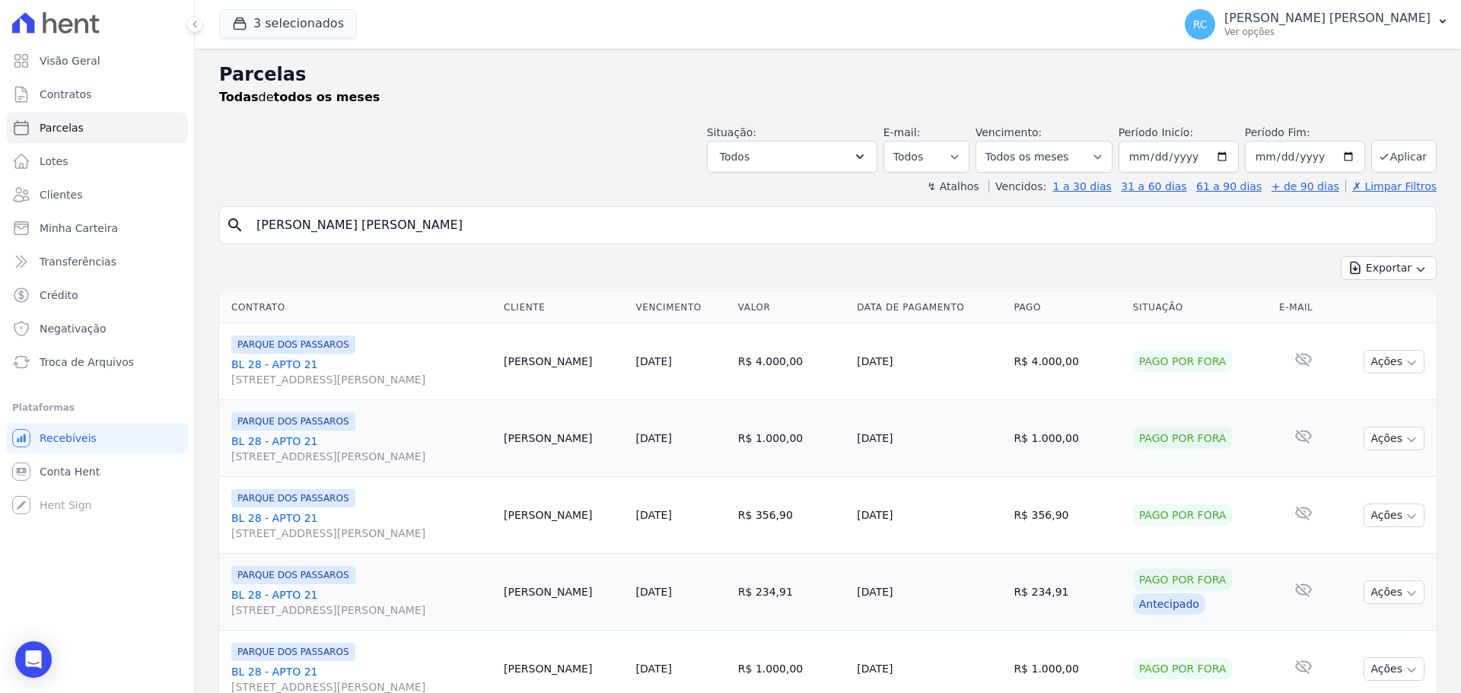
drag, startPoint x: 418, startPoint y: 221, endPoint x: 2, endPoint y: 235, distance: 416.4
click at [0, 239] on div "Visão Geral Contratos [GEOGRAPHIC_DATA] Lotes Clientes Minha Carteira Transferê…" at bounding box center [730, 346] width 1461 height 693
paste input "[PERSON_NAME] [PERSON_NAME] DOS [PERSON_NAME]"
type input "[PERSON_NAME] DOS [PERSON_NAME]"
select select
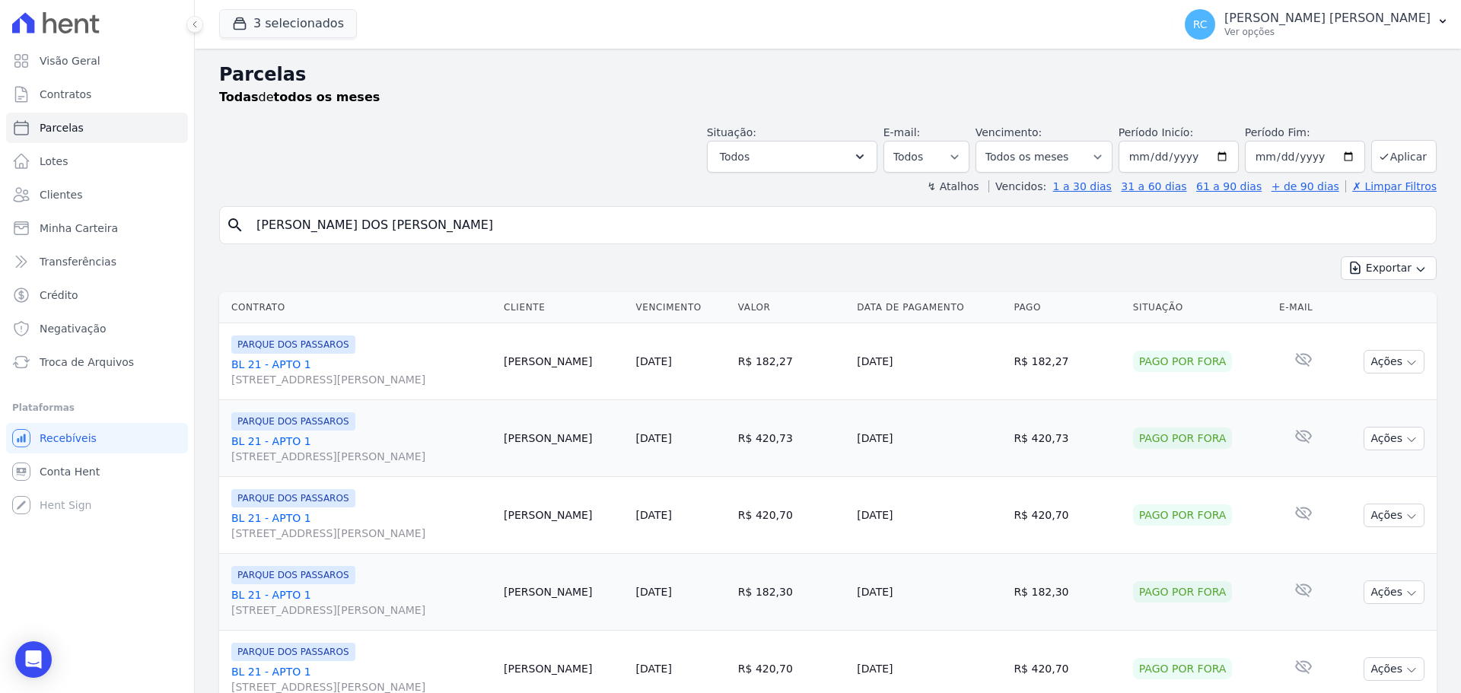
drag, startPoint x: 346, startPoint y: 218, endPoint x: 0, endPoint y: 228, distance: 346.3
click at [0, 229] on div "Visão Geral Contratos [GEOGRAPHIC_DATA] Lotes Clientes Minha Carteira Transferê…" at bounding box center [730, 346] width 1461 height 693
paste input "IEGO [PERSON_NAME] [PERSON_NAME]"
type input "[PERSON_NAME]"
select select
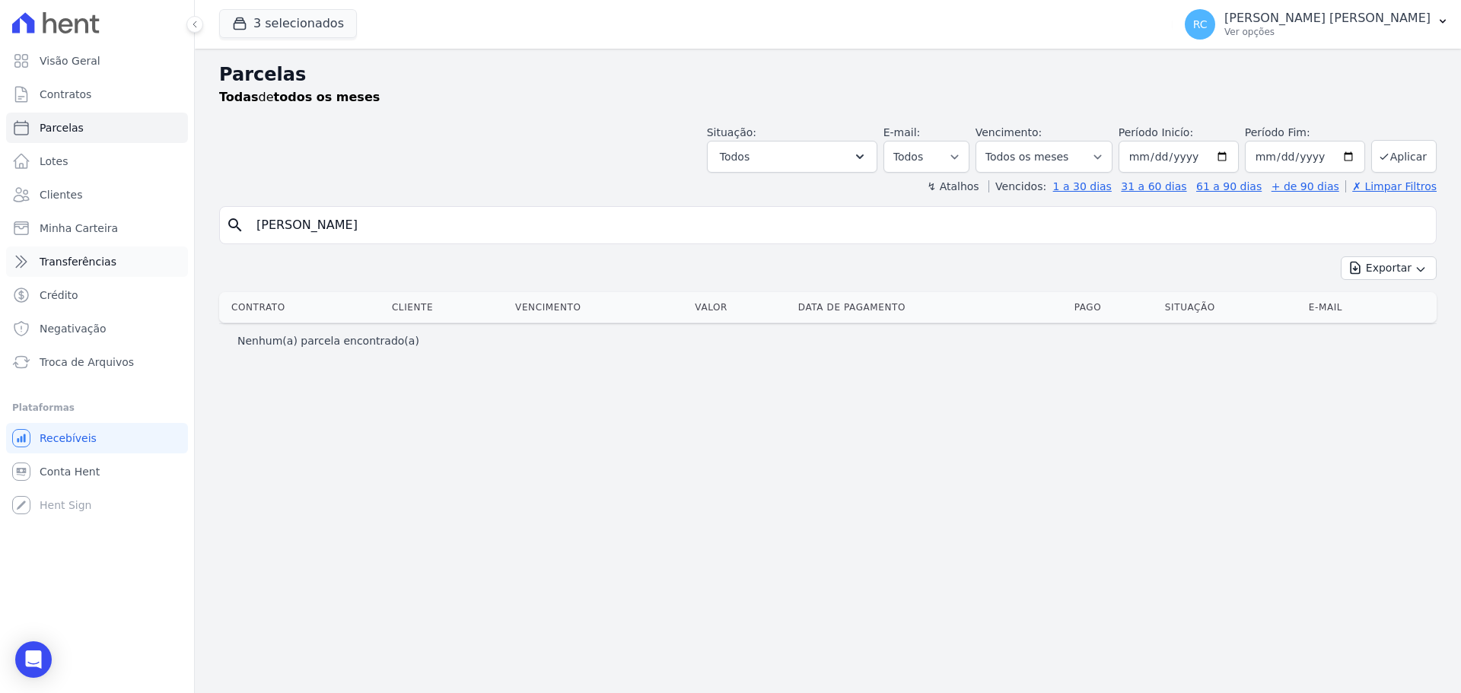
drag, startPoint x: 435, startPoint y: 236, endPoint x: 21, endPoint y: 259, distance: 414.5
click at [21, 259] on div "Visão Geral Contratos [GEOGRAPHIC_DATA] Lotes Clientes Minha Carteira Transferê…" at bounding box center [730, 346] width 1461 height 693
paste input "[PERSON_NAME]"
type input "[PERSON_NAME] [PERSON_NAME]"
select select
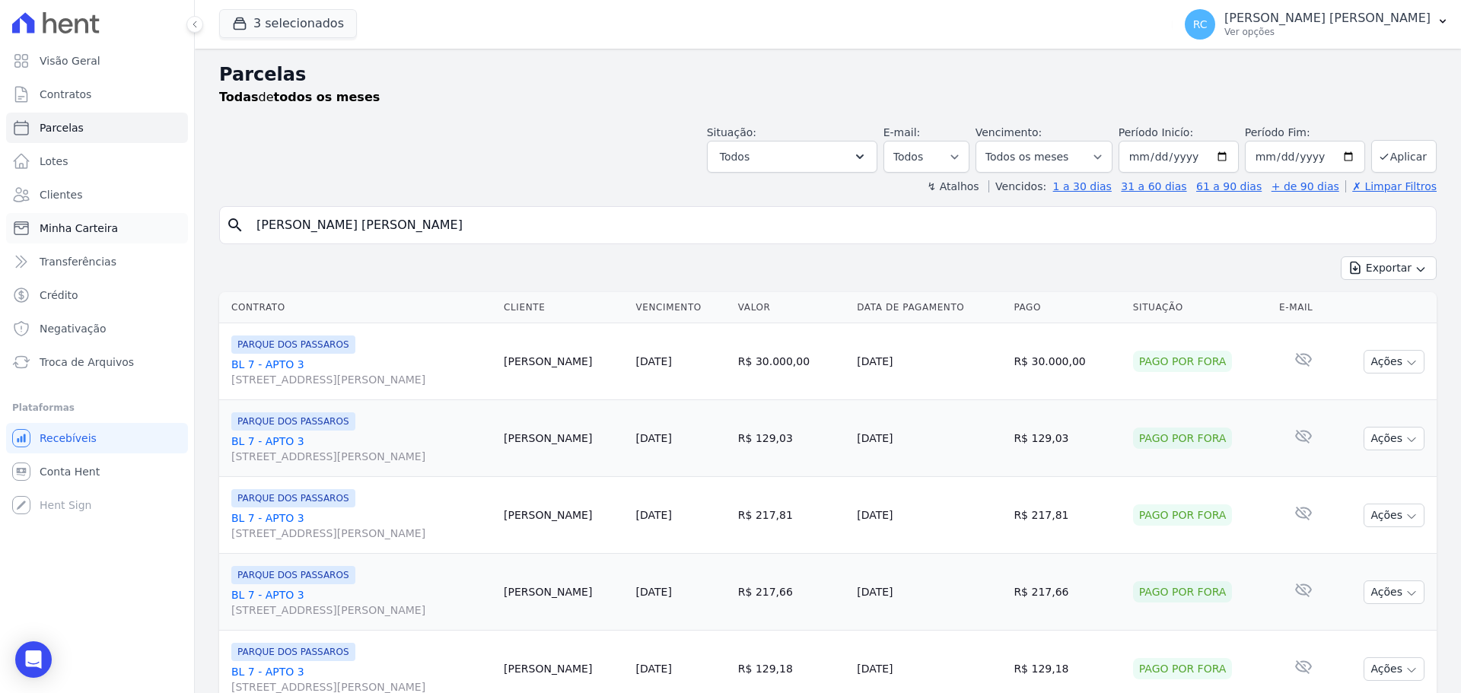
drag, startPoint x: 466, startPoint y: 227, endPoint x: 78, endPoint y: 221, distance: 388.0
click at [78, 221] on div "Visão Geral Contratos [GEOGRAPHIC_DATA] Lotes Clientes Minha Carteira Transferê…" at bounding box center [730, 346] width 1461 height 693
paste input "[PERSON_NAME] [PERSON_NAME] [PERSON_NAME]"
type input "[PERSON_NAME]"
select select
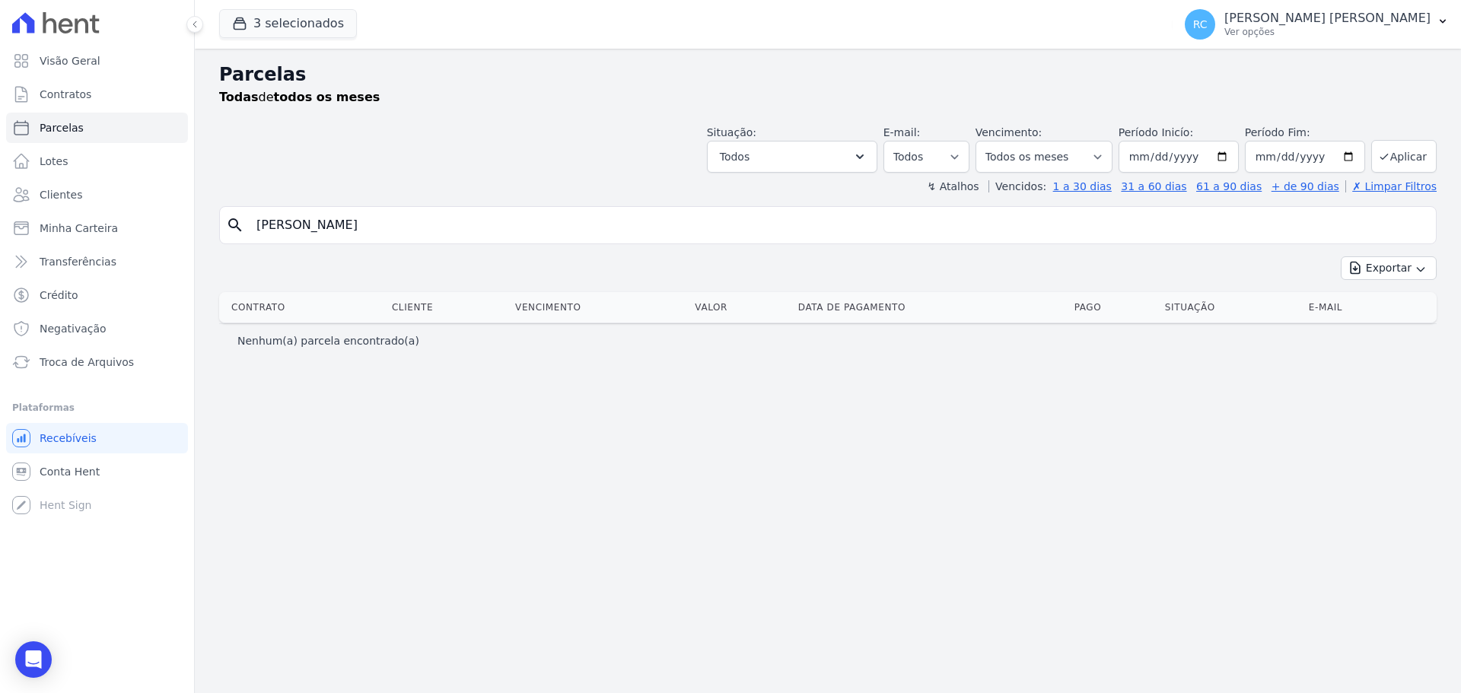
drag, startPoint x: 421, startPoint y: 227, endPoint x: 0, endPoint y: 319, distance: 430.7
click at [0, 276] on div "Visão Geral Contratos [GEOGRAPHIC_DATA] Lotes Clientes Minha Carteira Transferê…" at bounding box center [730, 346] width 1461 height 693
paste input "[PERSON_NAME] NOBRE [PERSON_NAME]"
type input "[PERSON_NAME] NOBRE [PERSON_NAME]"
select select
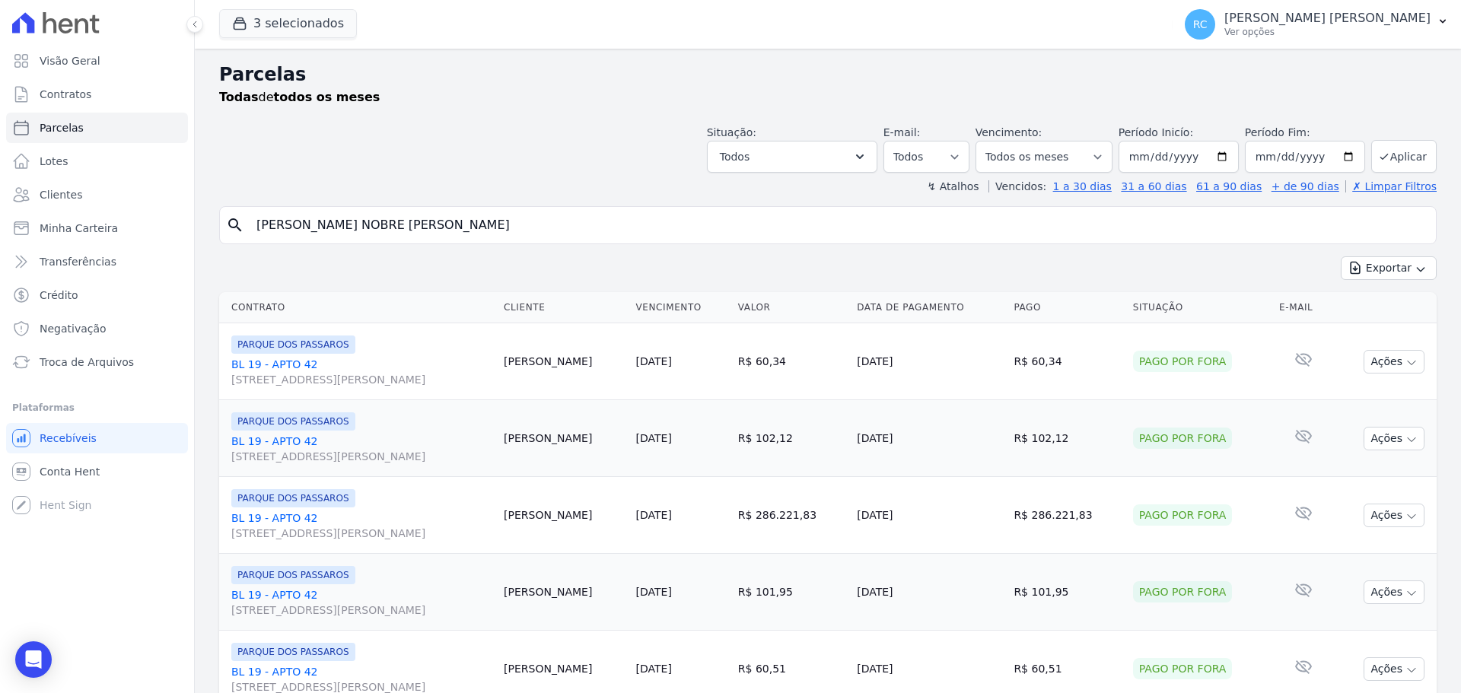
drag, startPoint x: 491, startPoint y: 220, endPoint x: 0, endPoint y: 240, distance: 491.9
click at [0, 240] on div "Visão Geral Contratos [GEOGRAPHIC_DATA] Lotes Clientes Minha Carteira Transferê…" at bounding box center [730, 346] width 1461 height 693
paste input "[PERSON_NAME] CARVALH"
type input "IGO [PERSON_NAME] [PERSON_NAME]"
select select
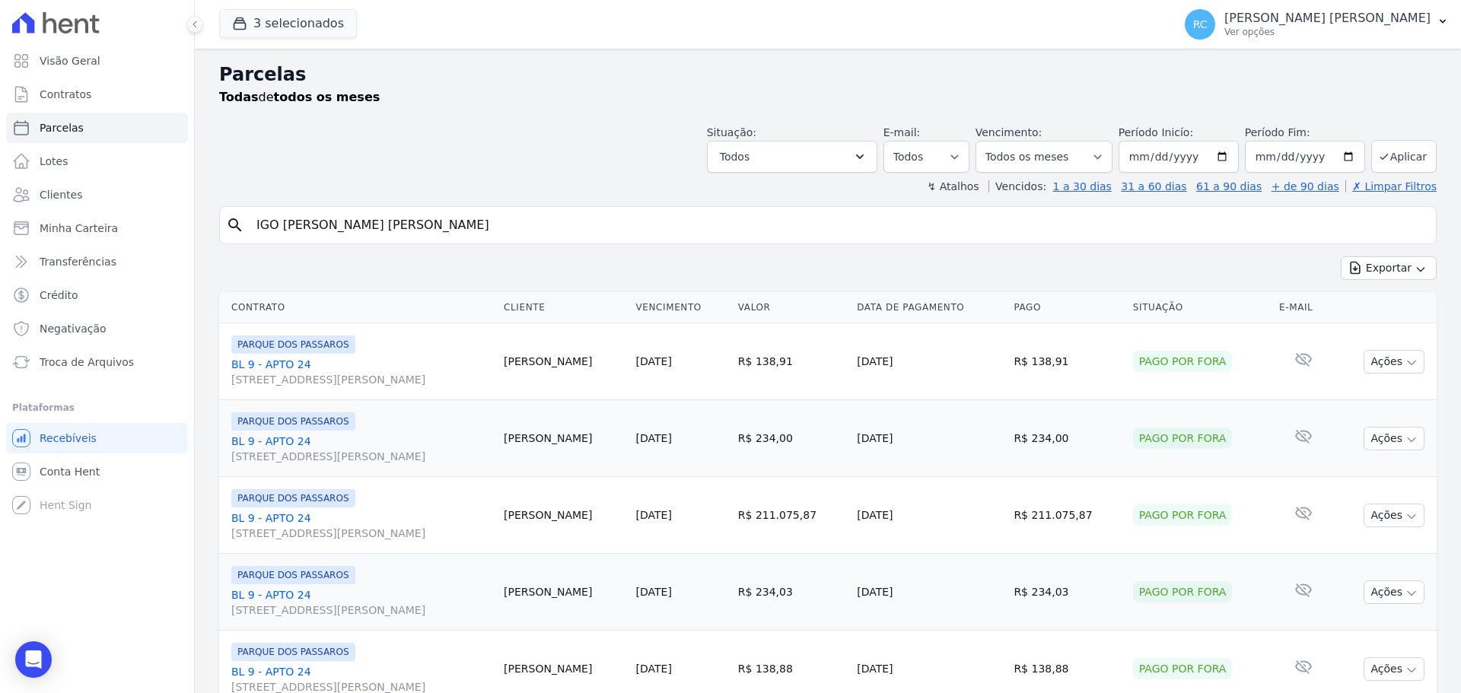
drag, startPoint x: 441, startPoint y: 221, endPoint x: 0, endPoint y: 317, distance: 451.7
click at [0, 317] on div "Visão Geral Contratos [GEOGRAPHIC_DATA] Lotes Clientes Minha Carteira Transferê…" at bounding box center [730, 346] width 1461 height 693
paste input "[PERSON_NAME]"
type input "[PERSON_NAME]"
select select
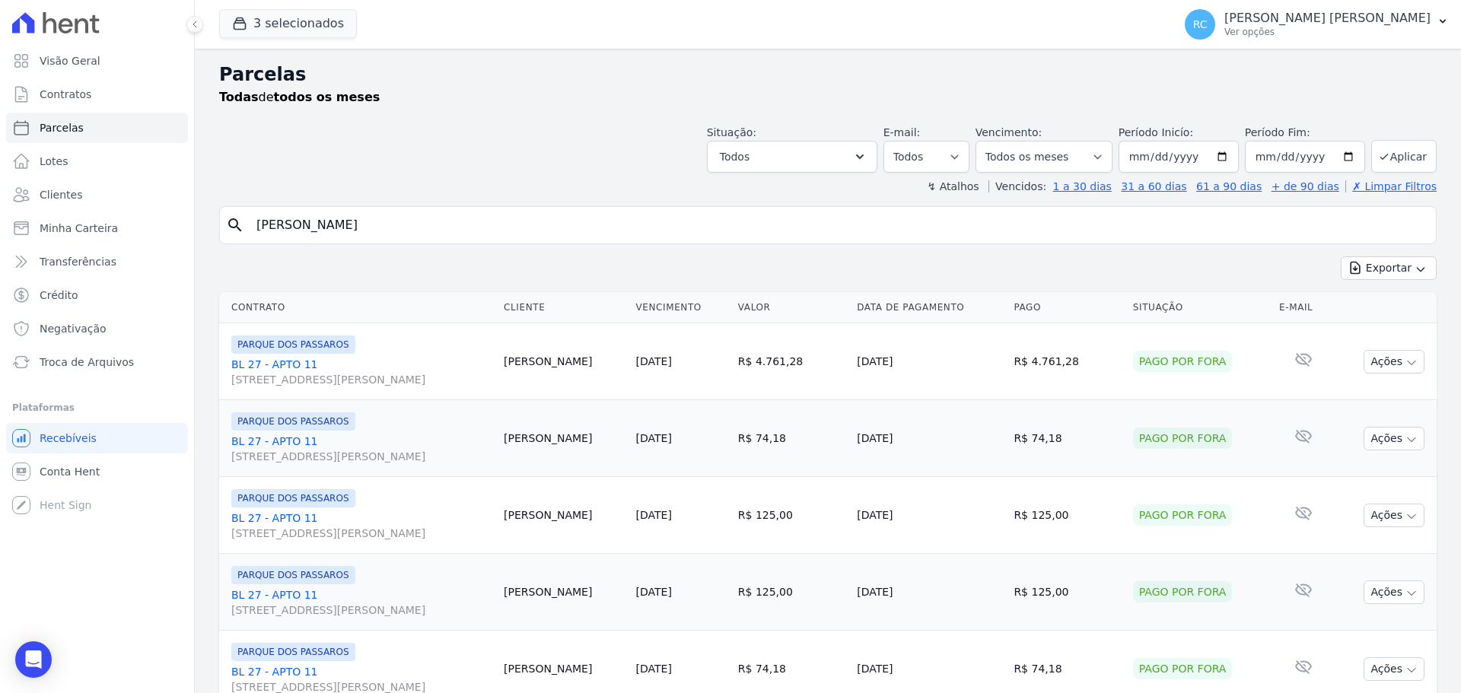
drag, startPoint x: 456, startPoint y: 225, endPoint x: 0, endPoint y: 248, distance: 456.3
click at [0, 249] on div "Visão Geral Contratos [GEOGRAPHIC_DATA] Lotes Clientes Minha Carteira Transferê…" at bounding box center [730, 346] width 1461 height 693
paste input "OICE [PERSON_NAME]"
type input "[PERSON_NAME] MANCHEIN [PERSON_NAME]"
select select
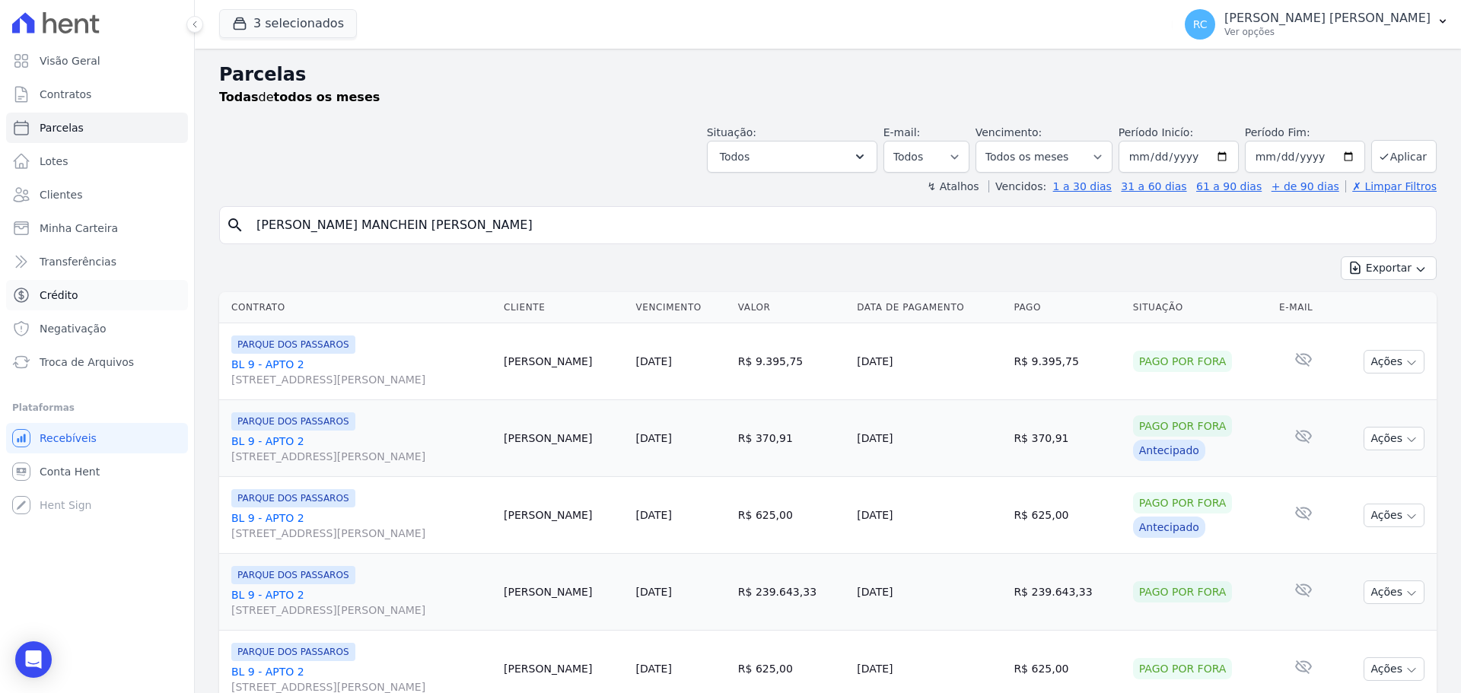
drag, startPoint x: 454, startPoint y: 232, endPoint x: 43, endPoint y: 288, distance: 414.7
click at [45, 288] on div "Visão Geral Contratos [GEOGRAPHIC_DATA] Lotes Clientes Minha Carteira Transferê…" at bounding box center [730, 346] width 1461 height 693
paste input "[PERSON_NAME]"
type input "[PERSON_NAME]"
select select
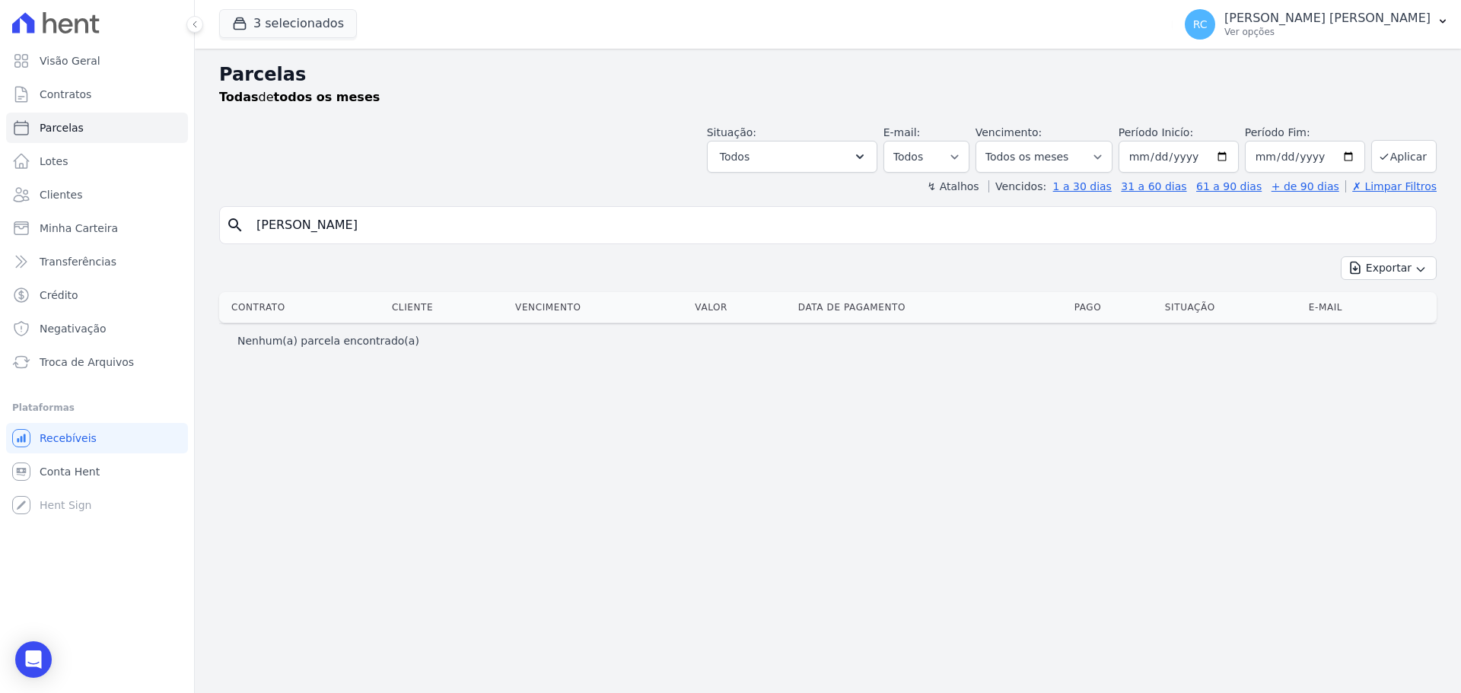
drag, startPoint x: 458, startPoint y: 232, endPoint x: 0, endPoint y: 294, distance: 462.2
click at [0, 298] on div "Visão Geral Contratos [GEOGRAPHIC_DATA] Lotes Clientes Minha Carteira Transferê…" at bounding box center [730, 346] width 1461 height 693
paste input "UCAS [PERSON_NAME] [PERSON_NAME]"
type input "[PERSON_NAME]"
select select
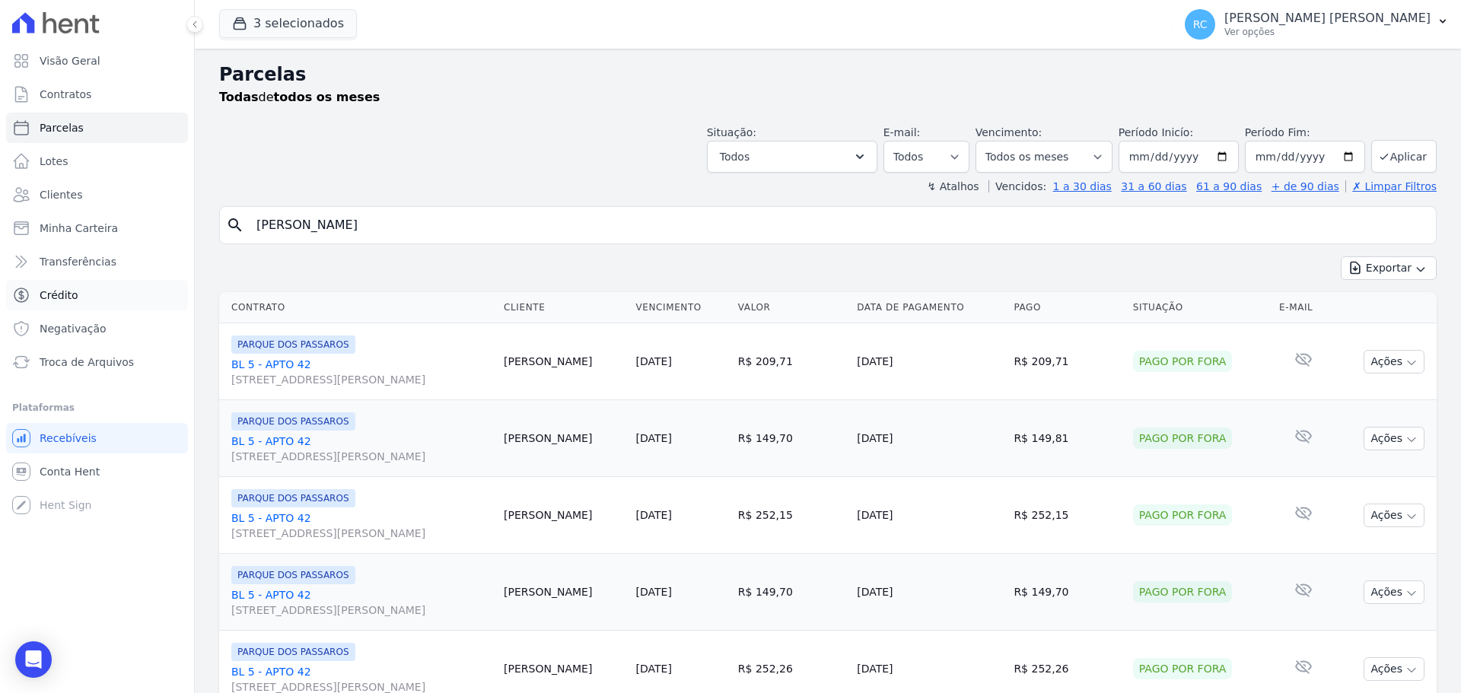
drag, startPoint x: 273, startPoint y: 246, endPoint x: 57, endPoint y: 309, distance: 224.9
click at [0, 322] on div "Visão Geral Contratos [GEOGRAPHIC_DATA] Lotes Clientes Minha Carteira Transferê…" at bounding box center [730, 346] width 1461 height 693
paste input "[PERSON_NAME]"
type input "[PERSON_NAME]"
select select
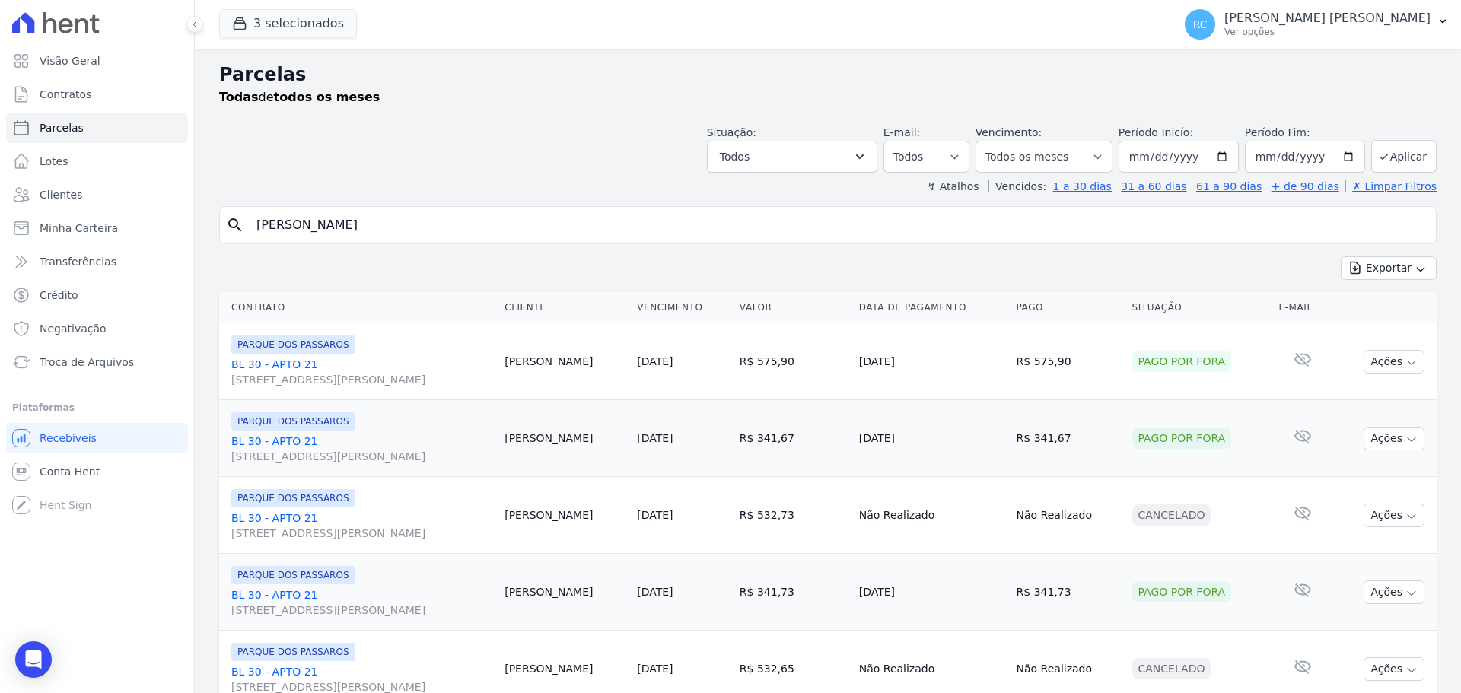
paste input "[PERSON_NAME] DO [PERSON_NAME]"
drag, startPoint x: 455, startPoint y: 215, endPoint x: 243, endPoint y: 245, distance: 214.3
click at [8, 290] on div "Visão Geral Contratos [GEOGRAPHIC_DATA] Lotes Clientes Minha Carteira Transferê…" at bounding box center [730, 346] width 1461 height 693
type input "[PERSON_NAME] [PERSON_NAME] DO [PERSON_NAME]"
select select
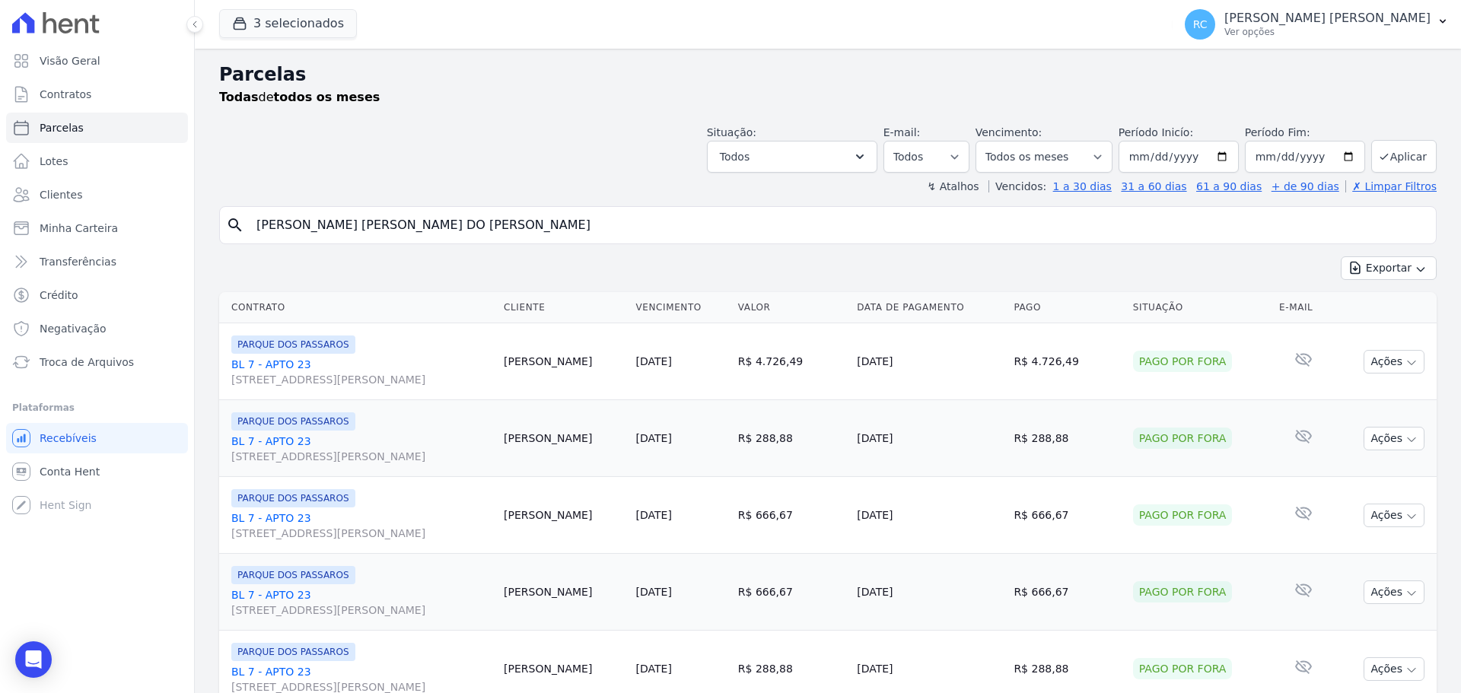
drag, startPoint x: 164, startPoint y: 254, endPoint x: 0, endPoint y: 252, distance: 163.6
click at [0, 258] on div "Visão Geral Contratos [GEOGRAPHIC_DATA] Lotes Clientes Minha Carteira Transferê…" at bounding box center [730, 346] width 1461 height 693
paste input "[PERSON_NAME]"
type input "[PERSON_NAME]"
select select
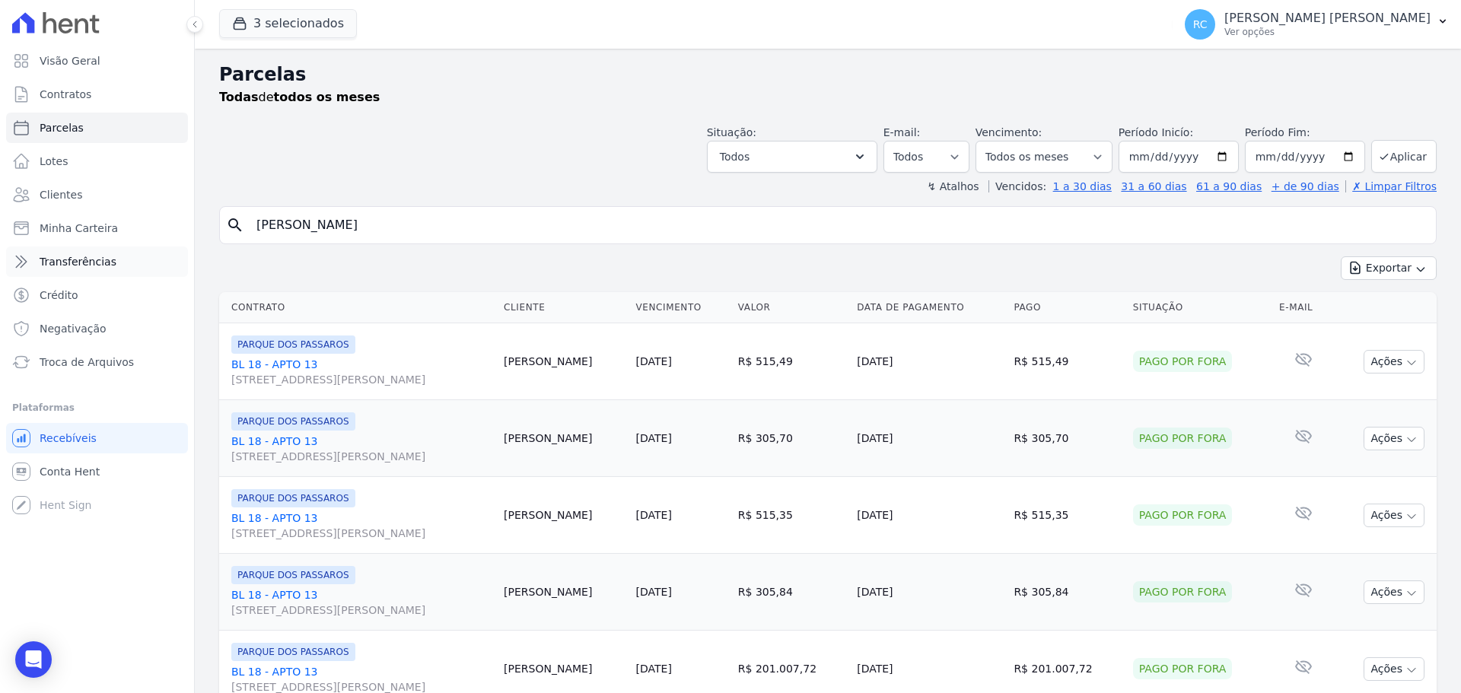
drag, startPoint x: 0, startPoint y: 266, endPoint x: 30, endPoint y: 269, distance: 29.8
click at [3, 282] on div "Visão Geral Contratos [GEOGRAPHIC_DATA] Lotes Clientes Minha Carteira Transferê…" at bounding box center [730, 346] width 1461 height 693
paste input "[PERSON_NAME] [PERSON_NAME]"
type input "[PERSON_NAME] [PERSON_NAME]"
select select
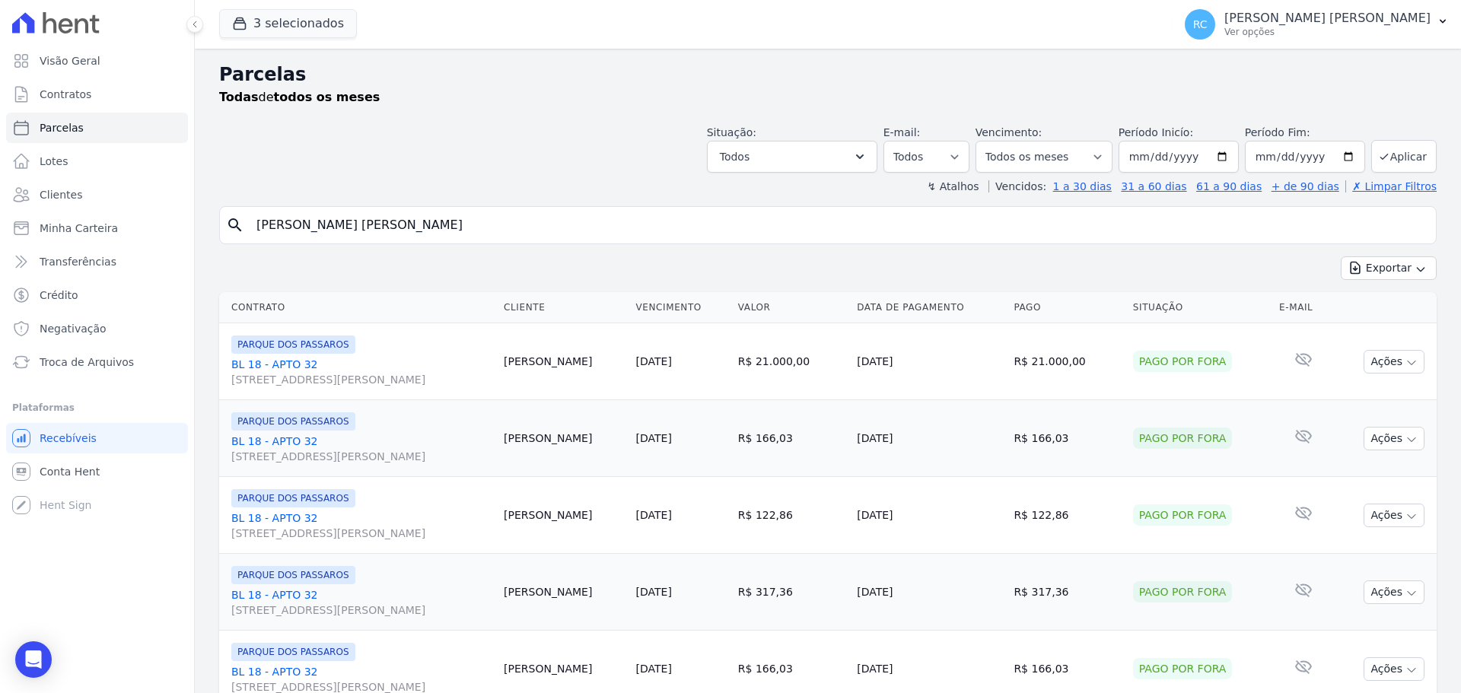
drag, startPoint x: 485, startPoint y: 222, endPoint x: 190, endPoint y: 231, distance: 295.3
click at [3, 257] on div "Visão Geral Contratos [GEOGRAPHIC_DATA] Lotes Clientes Minha Carteira Transferê…" at bounding box center [730, 346] width 1461 height 693
paste input "[PERSON_NAME] [PERSON_NAME]"
type input "[PERSON_NAME] [PERSON_NAME]"
select select
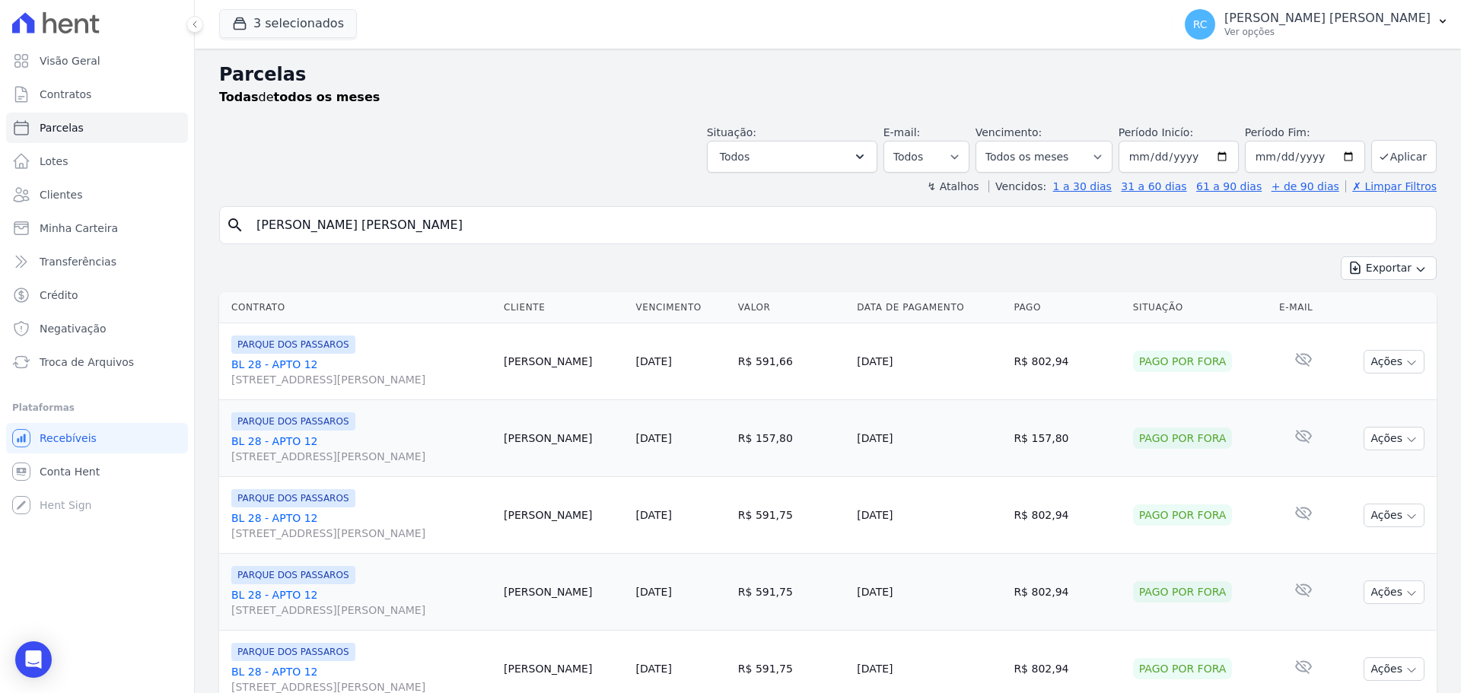
drag, startPoint x: 434, startPoint y: 224, endPoint x: 0, endPoint y: 265, distance: 436.3
click at [0, 265] on div "Visão Geral Contratos [GEOGRAPHIC_DATA] Lotes Clientes Minha Carteira Transferê…" at bounding box center [730, 346] width 1461 height 693
paste input "[PERSON_NAME]"
type input "[PERSON_NAME]"
select select
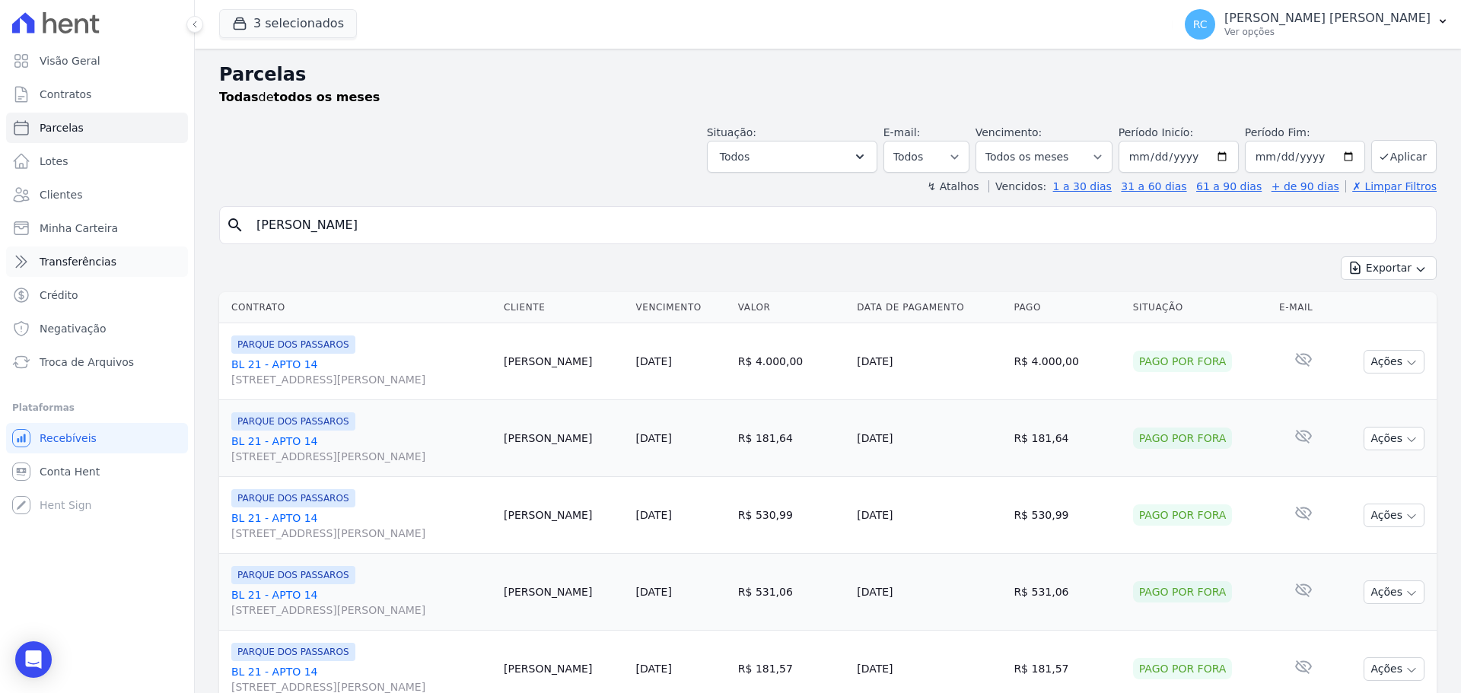
drag, startPoint x: 435, startPoint y: 216, endPoint x: 30, endPoint y: 252, distance: 407.1
click at [30, 252] on div "Visão Geral Contratos [GEOGRAPHIC_DATA] Lotes Clientes Minha Carteira Transferê…" at bounding box center [730, 346] width 1461 height 693
paste input "[PERSON_NAME] [PERSON_NAME]"
type input "THUANNY DA [PERSON_NAME]"
select select
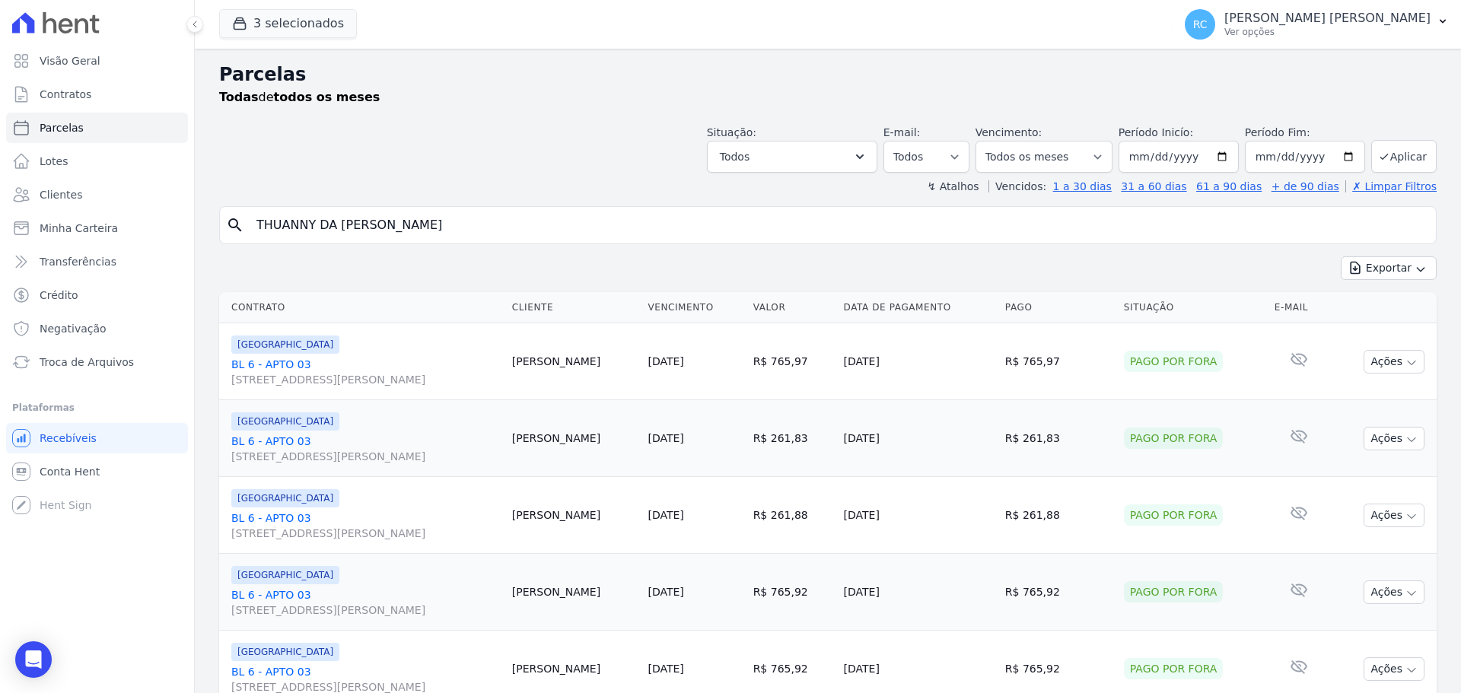
drag, startPoint x: 169, startPoint y: 238, endPoint x: 0, endPoint y: 260, distance: 170.3
click at [0, 259] on div "Visão Geral Contratos [GEOGRAPHIC_DATA] Lotes Clientes Minha Carteira Transferê…" at bounding box center [730, 346] width 1461 height 693
paste input "[PERSON_NAME] DOS SAN"
type input "[PERSON_NAME] DOS [PERSON_NAME]"
select select
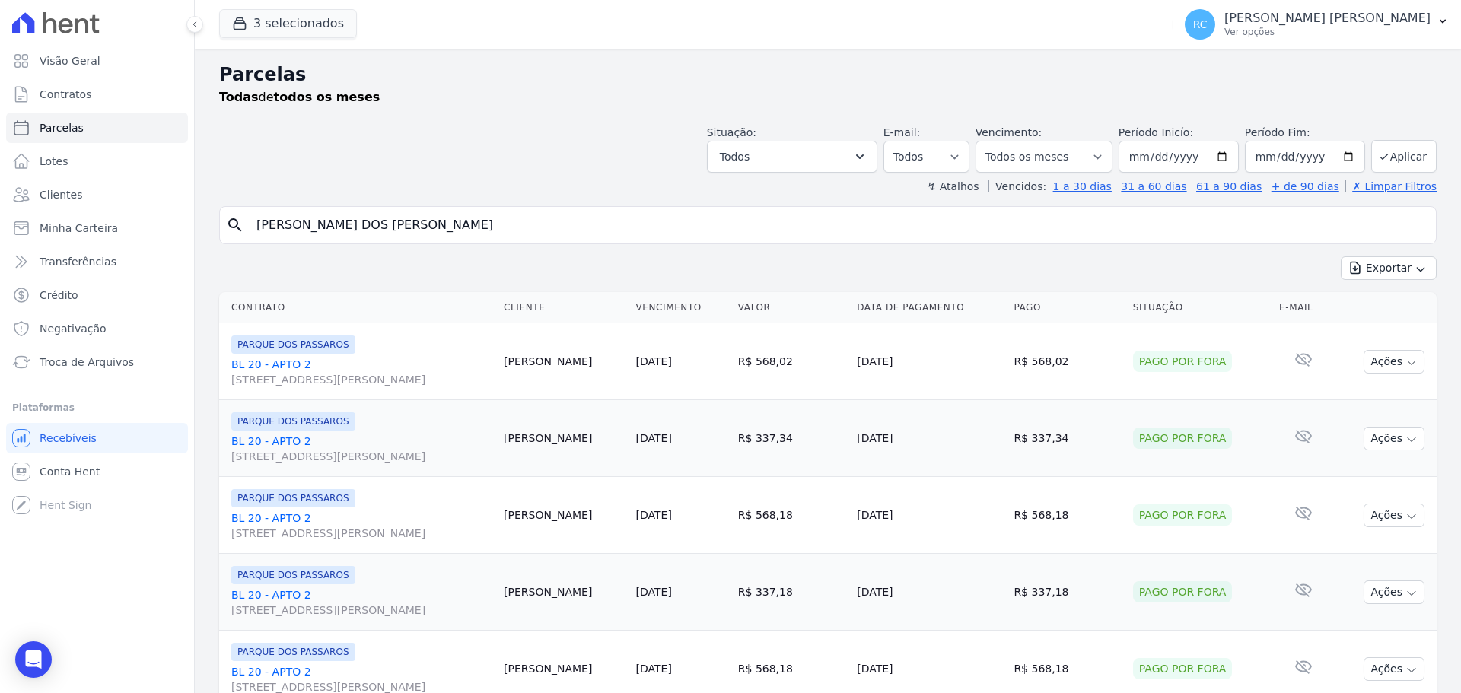
drag, startPoint x: 431, startPoint y: 213, endPoint x: 0, endPoint y: 258, distance: 433.7
click at [0, 258] on div "Visão Geral Contratos [GEOGRAPHIC_DATA] Lotes Clientes Minha Carteira Transferê…" at bounding box center [730, 346] width 1461 height 693
paste input "[PERSON_NAME] [PERSON_NAME]"
type input "[PERSON_NAME] [PERSON_NAME]"
select select
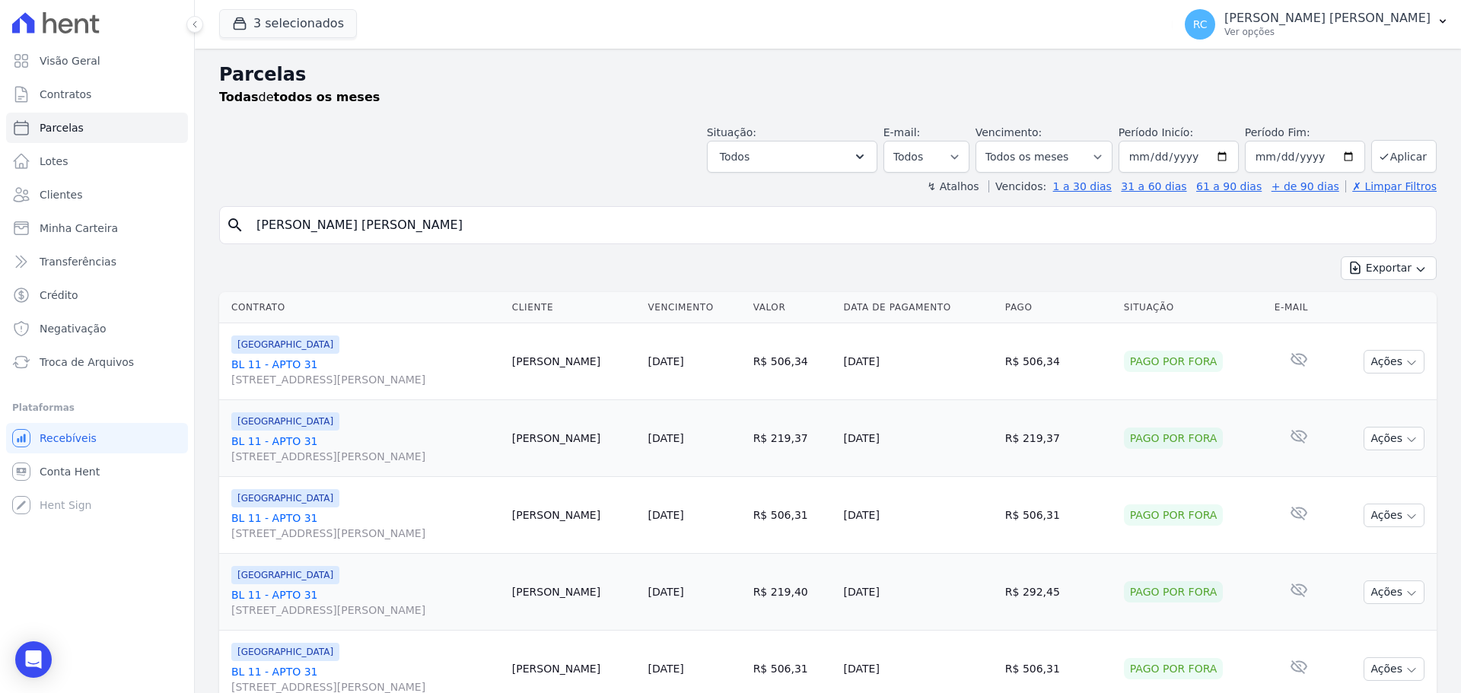
paste input "[PERSON_NAME] [PERSON_NAME] [PERSON_NAME] [PERSON_NAME]"
drag, startPoint x: 472, startPoint y: 227, endPoint x: 0, endPoint y: 335, distance: 484.5
click at [0, 334] on div "Visão Geral Contratos [GEOGRAPHIC_DATA] Lotes Clientes Minha Carteira Transferê…" at bounding box center [730, 346] width 1461 height 693
type input "WELLINGTON [PERSON_NAME] [PERSON_NAME] [PERSON_NAME]"
select select
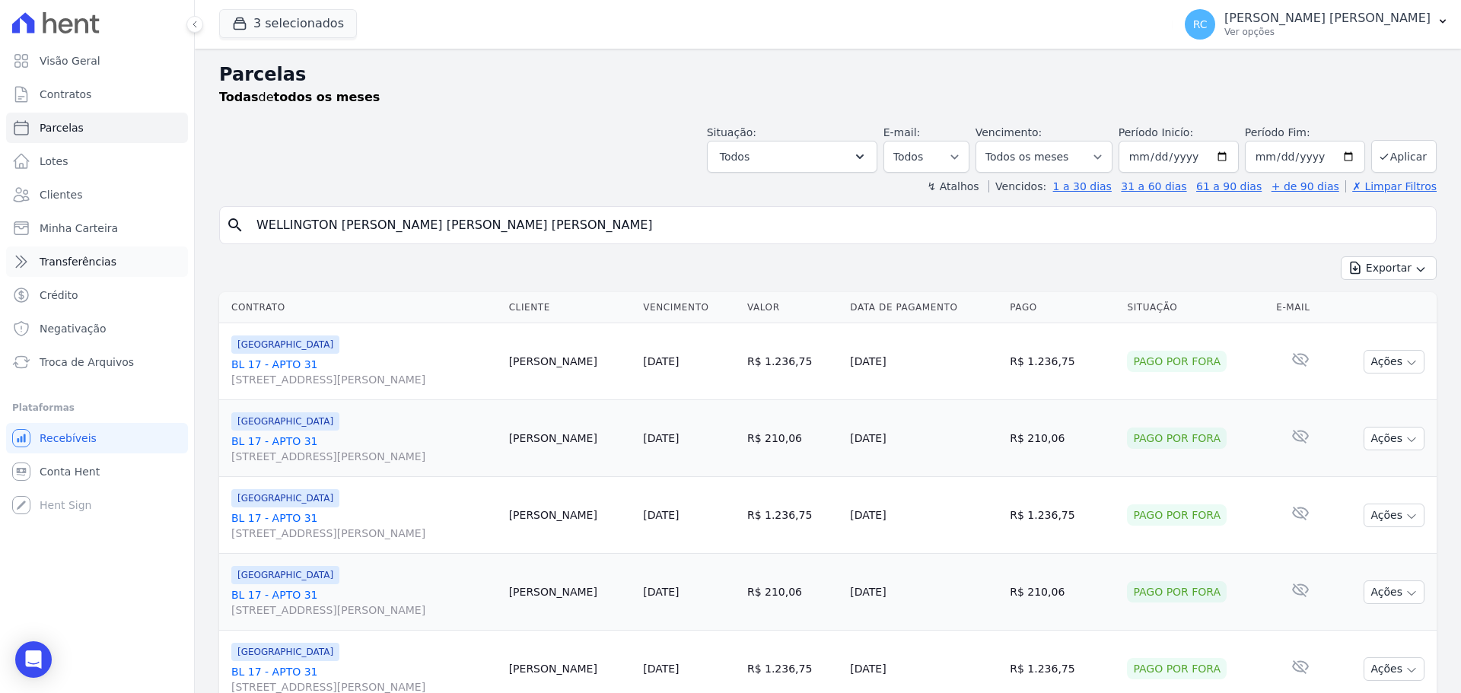
drag, startPoint x: 539, startPoint y: 219, endPoint x: 12, endPoint y: 257, distance: 528.6
click at [12, 257] on div "Visão Geral Contratos [GEOGRAPHIC_DATA] Lotes Clientes Minha Carteira Transferê…" at bounding box center [730, 346] width 1461 height 693
paste input "JosÃ© [PERSON_NAME] [PERSON_NAME]"
drag, startPoint x: 278, startPoint y: 224, endPoint x: 291, endPoint y: 224, distance: 12.2
click at [291, 224] on input "JosÃ© [PERSON_NAME] [PERSON_NAME]" at bounding box center [838, 225] width 1182 height 30
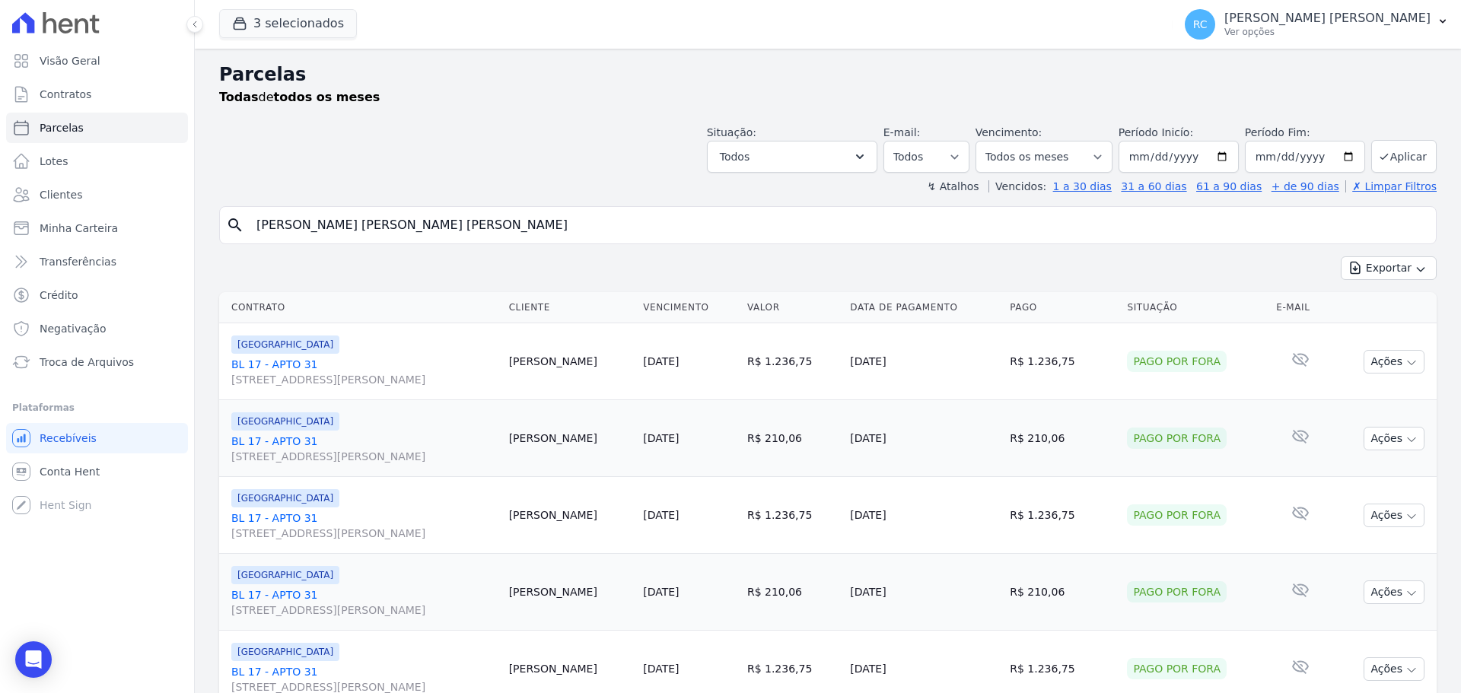
type input "[PERSON_NAME] [PERSON_NAME] [PERSON_NAME]"
click at [1340, 256] on button "Exportar" at bounding box center [1388, 268] width 96 height 24
drag, startPoint x: 642, startPoint y: 218, endPoint x: 664, endPoint y: 215, distance: 22.3
click at [661, 216] on input "[PERSON_NAME] [PERSON_NAME] [PERSON_NAME]" at bounding box center [838, 225] width 1182 height 30
select select
